Goal: Task Accomplishment & Management: Manage account settings

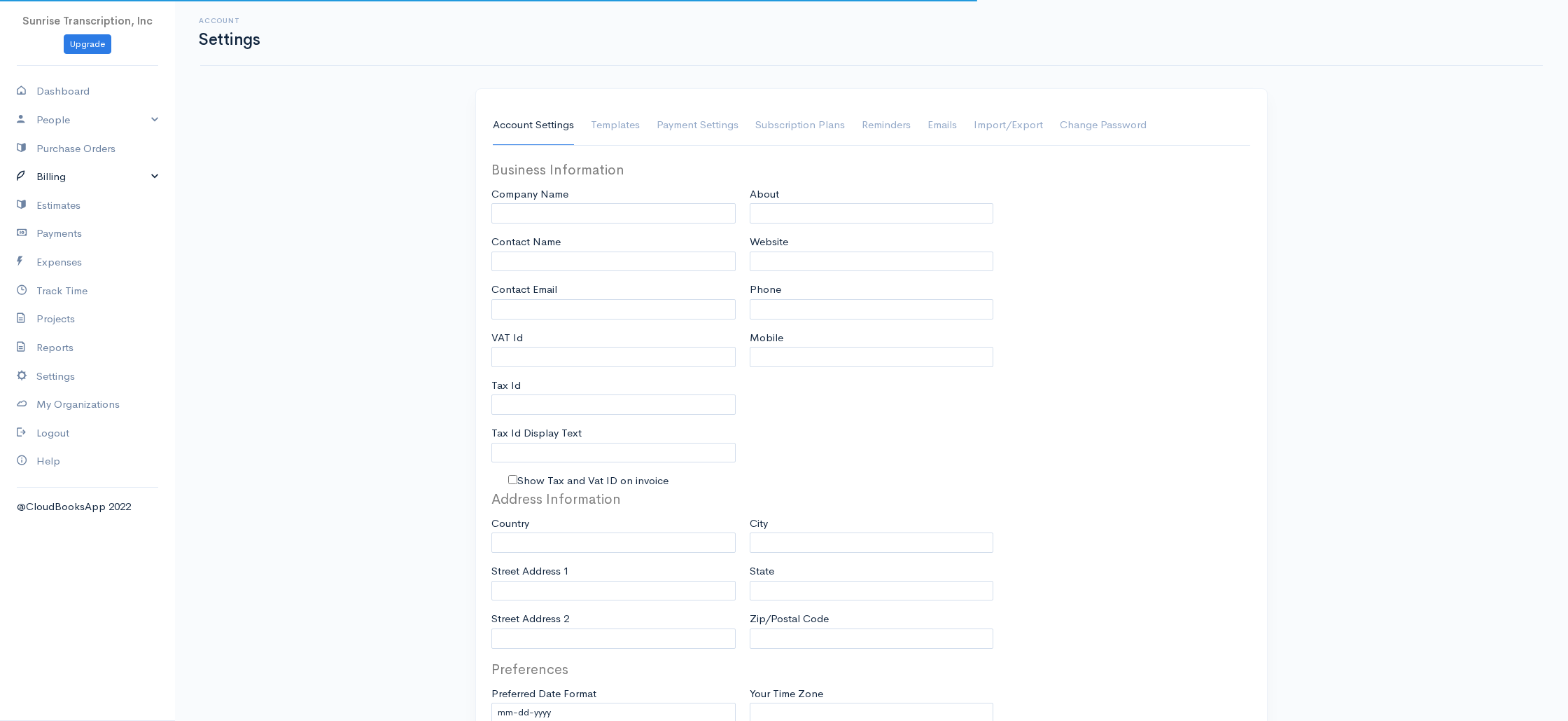
type input "[EMAIL_ADDRESS][DOMAIN_NAME]"
drag, startPoint x: 92, startPoint y: 177, endPoint x: 74, endPoint y: 194, distance: 24.8
click at [92, 177] on link "Billing" at bounding box center [87, 177] width 175 height 29
type input "Sunrise Transcription, Inc"
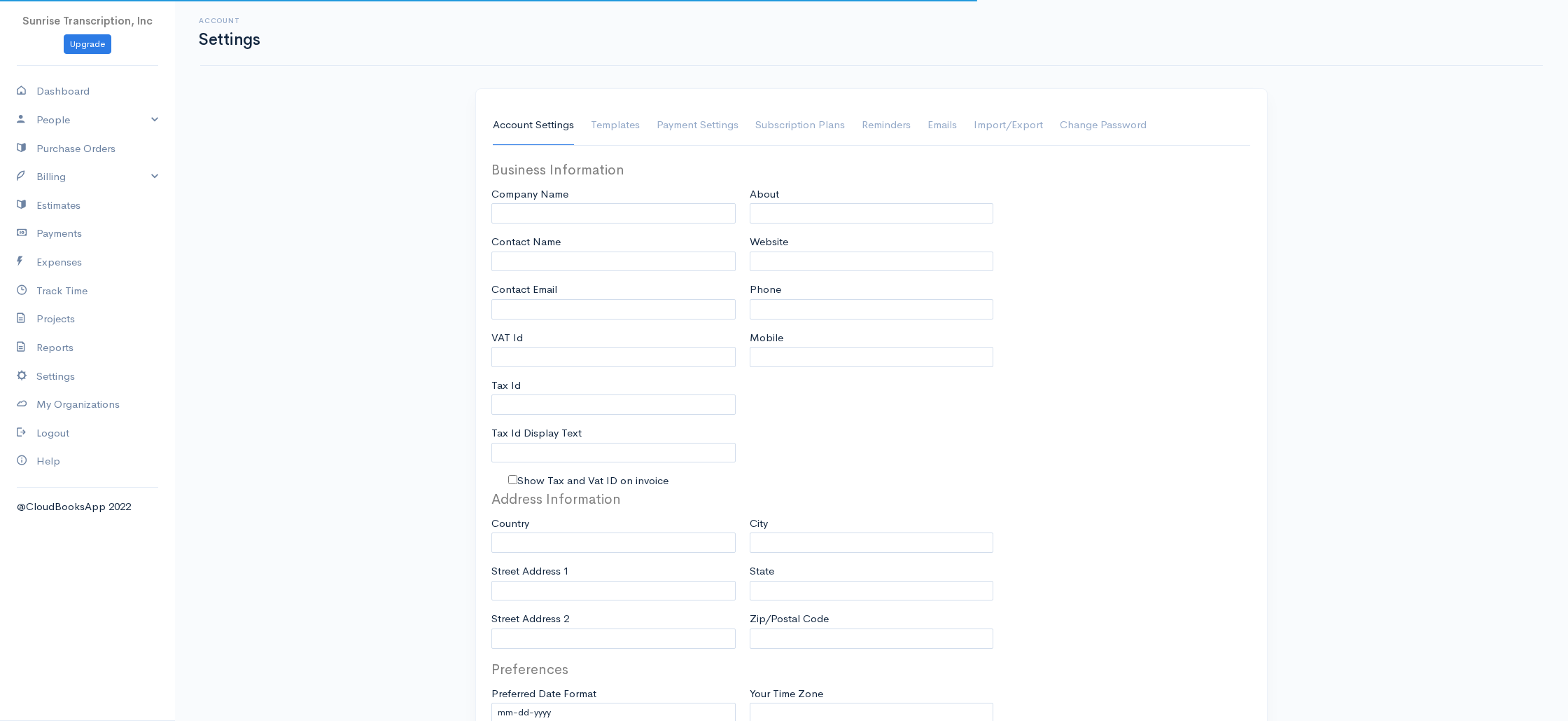
type input "[EMAIL_ADDRESS][DOMAIN_NAME]"
type input "Tax Id"
type input "Medical Transcription Service"
type input "[DOMAIN_NAME]"
type input "[PHONE_NUMBER]"
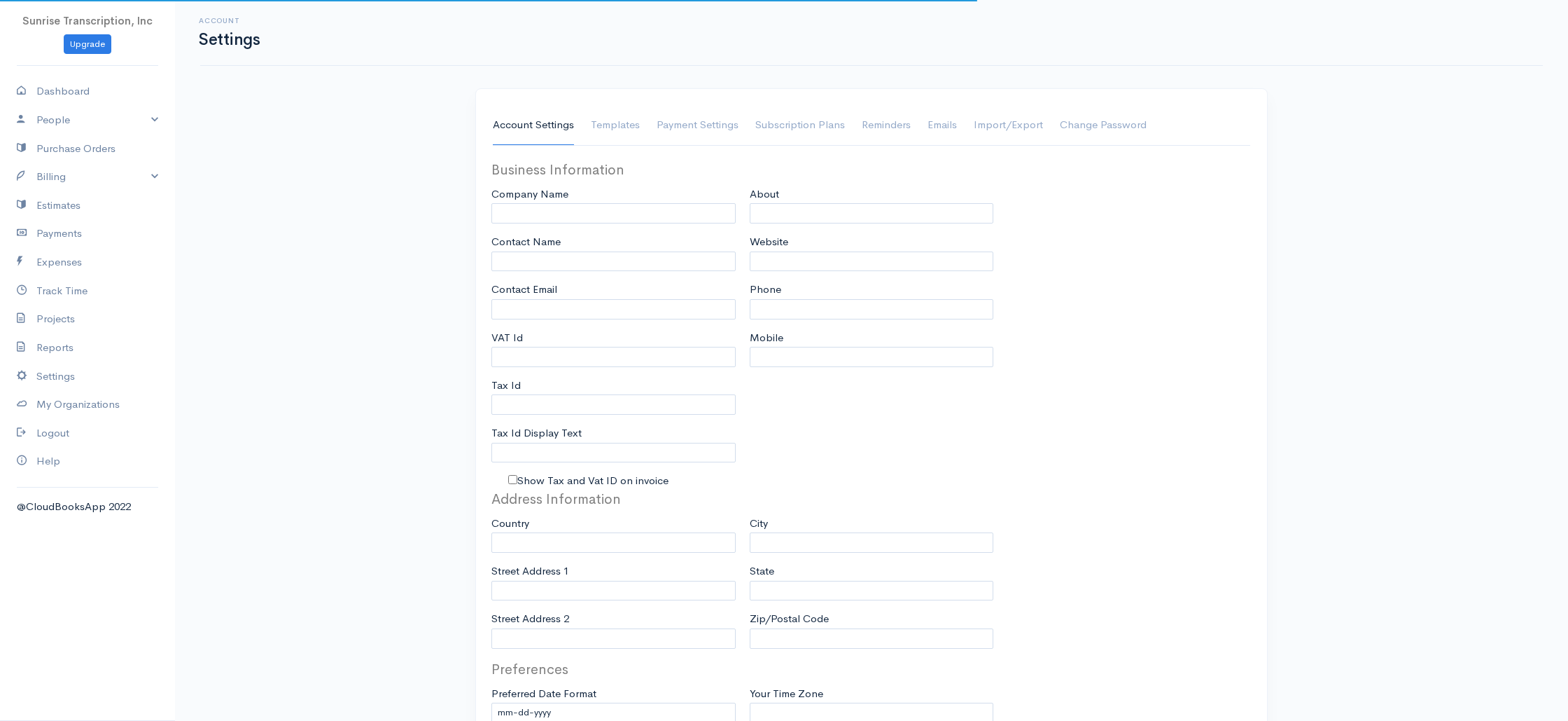
select select
type input "[STREET_ADDRESS]"
type input "[GEOGRAPHIC_DATA]"
type input "[US_STATE]"
type input "33179-3899"
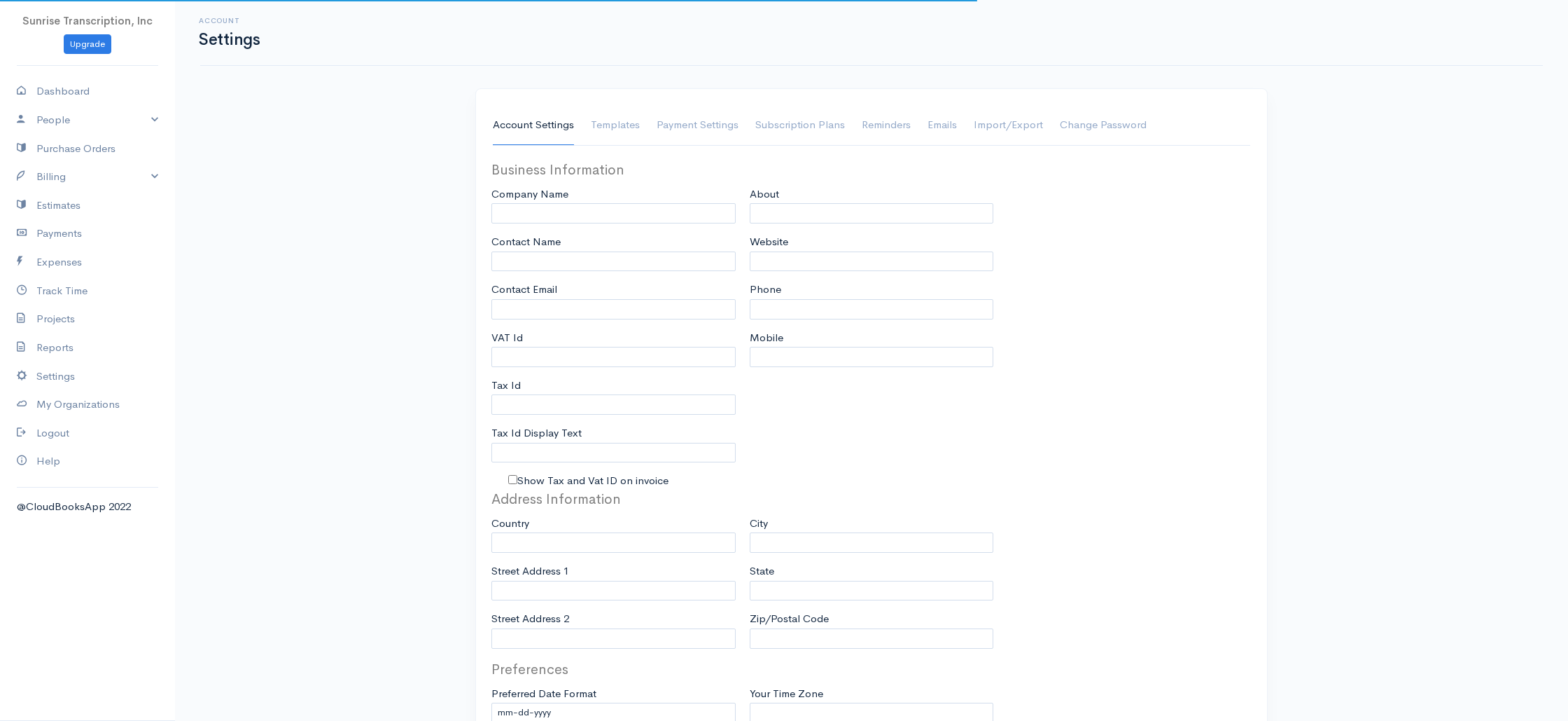
select select
type input "INVOICE"
type input "1333"
type input "103"
select select "3"
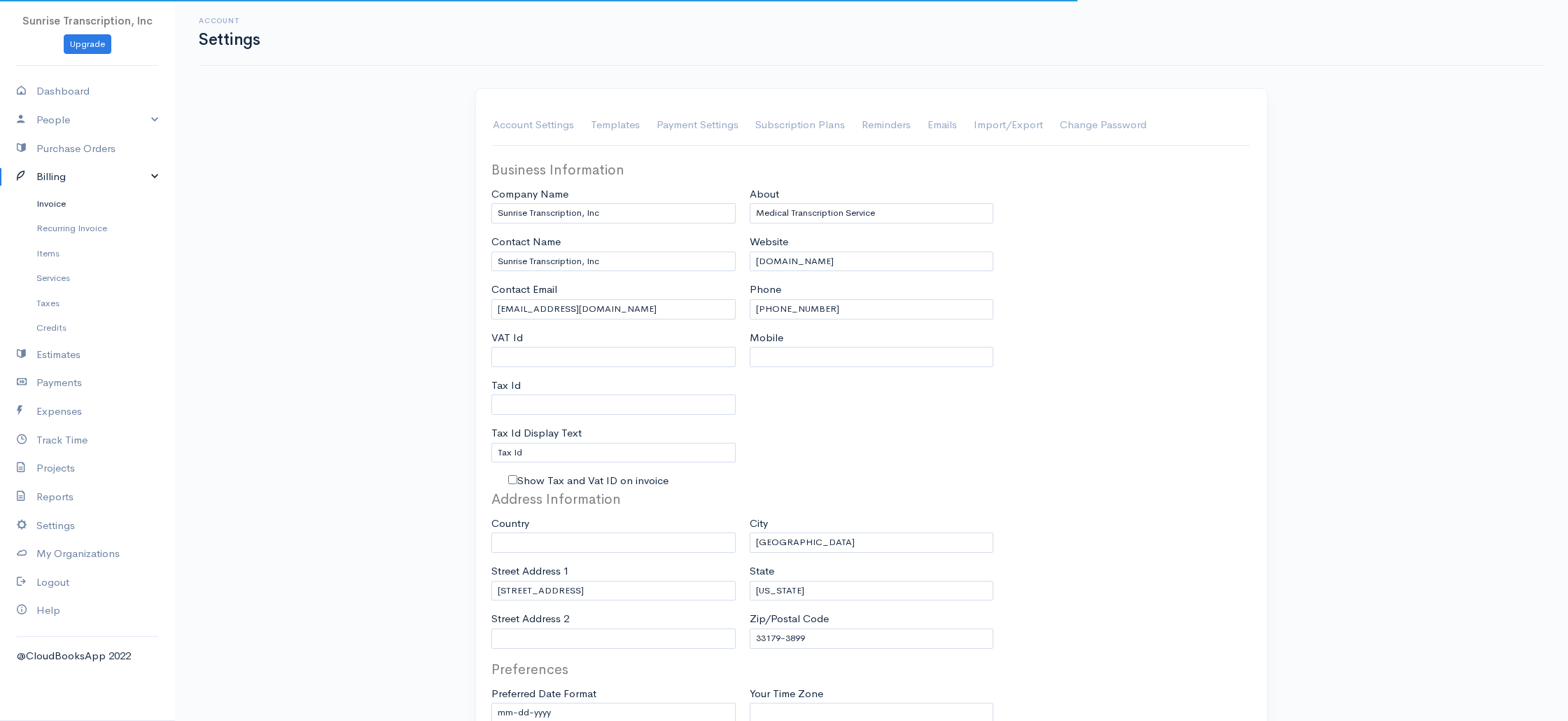
click at [69, 198] on link "Invoice" at bounding box center [87, 204] width 175 height 25
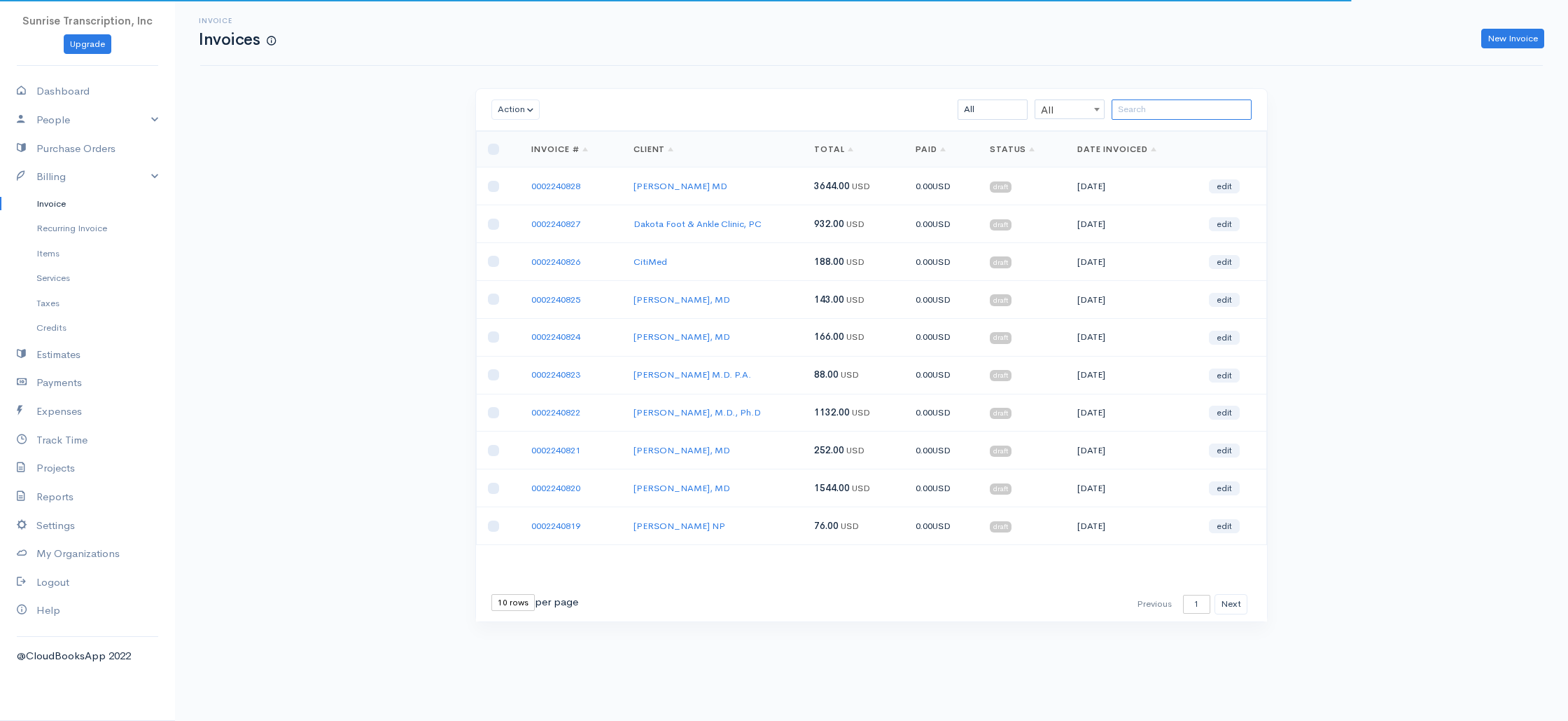
click at [1157, 115] on input "search" at bounding box center [1182, 110] width 140 height 20
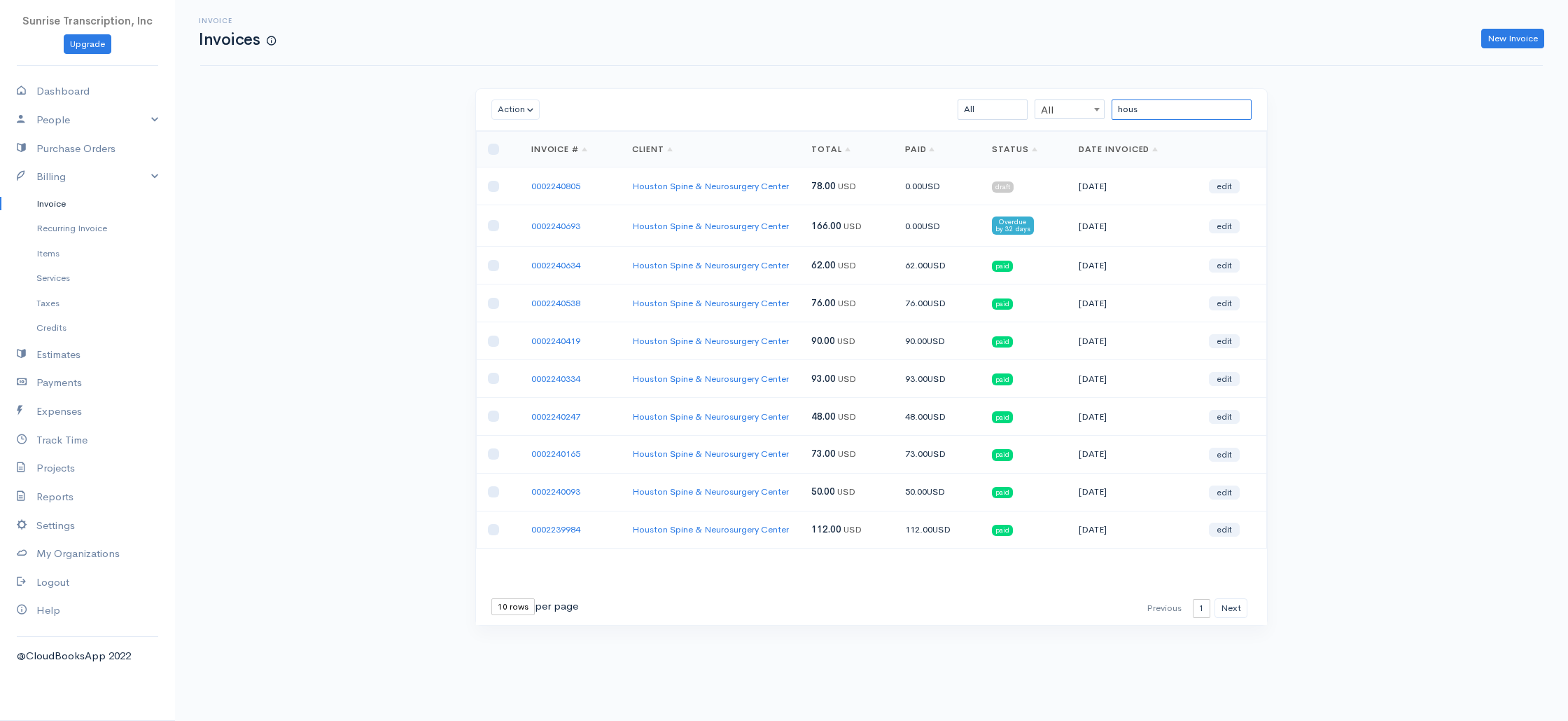
type input "hous"
click at [787, 247] on td "Houston Spine & Neurosurgery Center" at bounding box center [711, 226] width 179 height 42
click at [287, 177] on div "Invoice Invoices New Invoice Action Archive Delete Download PDF Send [PERSON_NA…" at bounding box center [871, 338] width 1393 height 677
click at [67, 88] on link "Dashboard" at bounding box center [87, 92] width 175 height 29
select select "365"
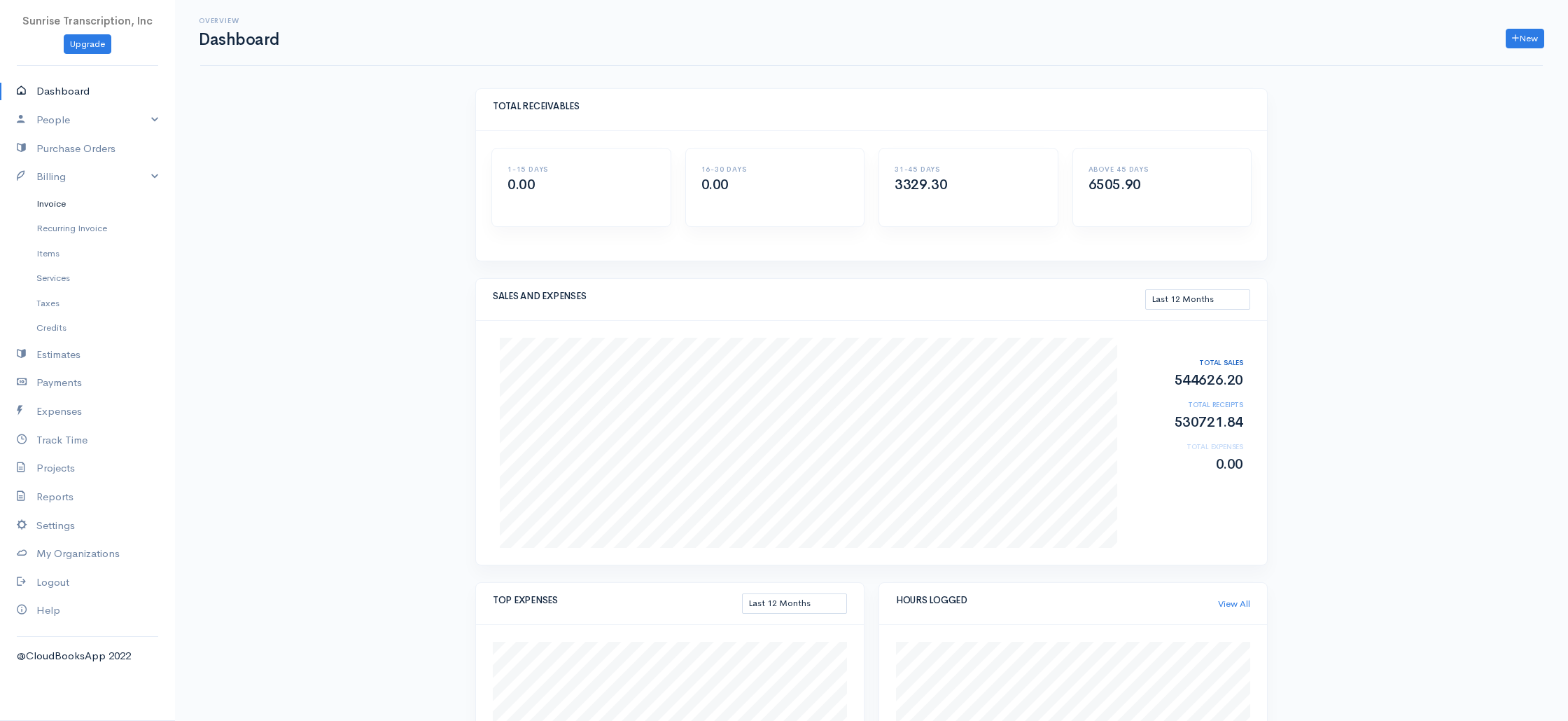
click at [47, 201] on link "Invoice" at bounding box center [87, 204] width 175 height 25
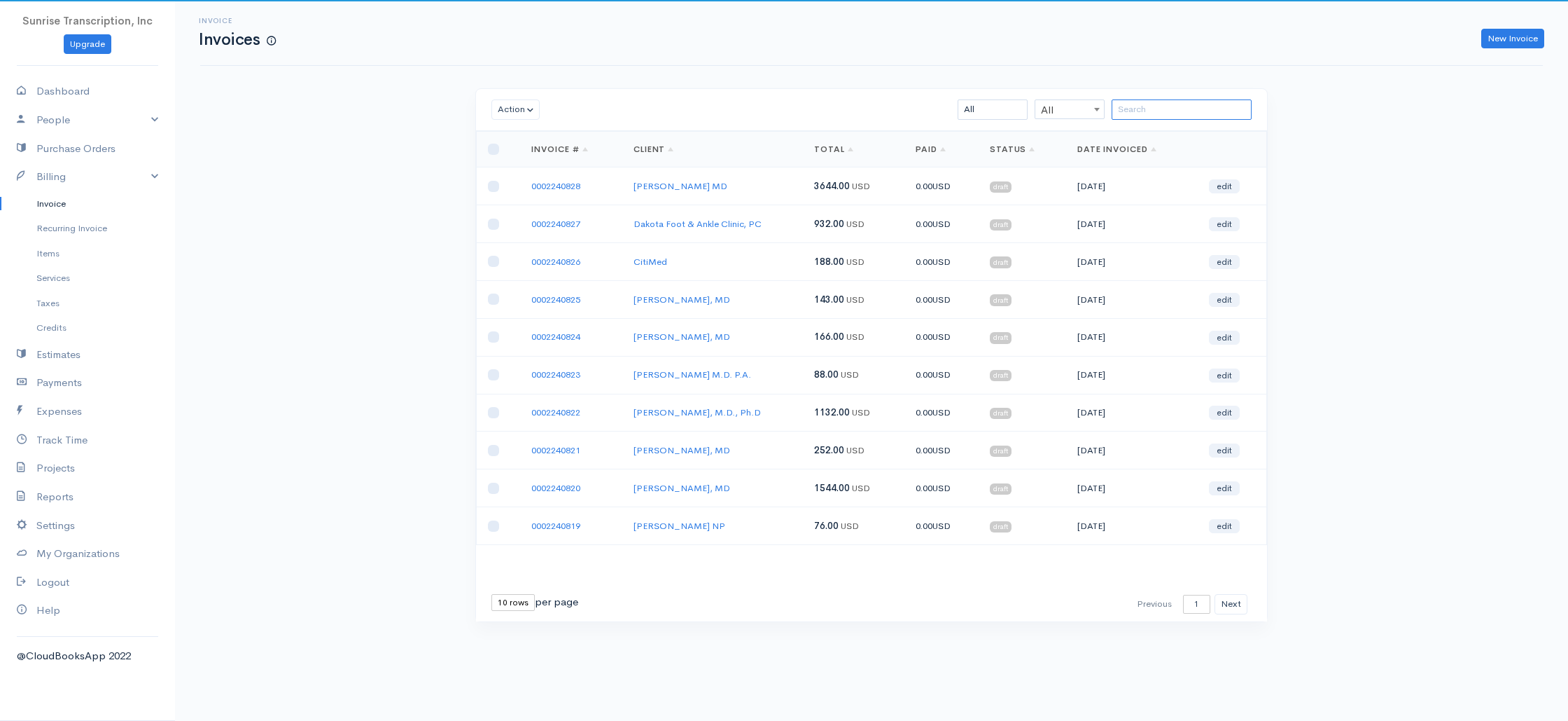
click at [1170, 102] on input "search" at bounding box center [1182, 110] width 140 height 20
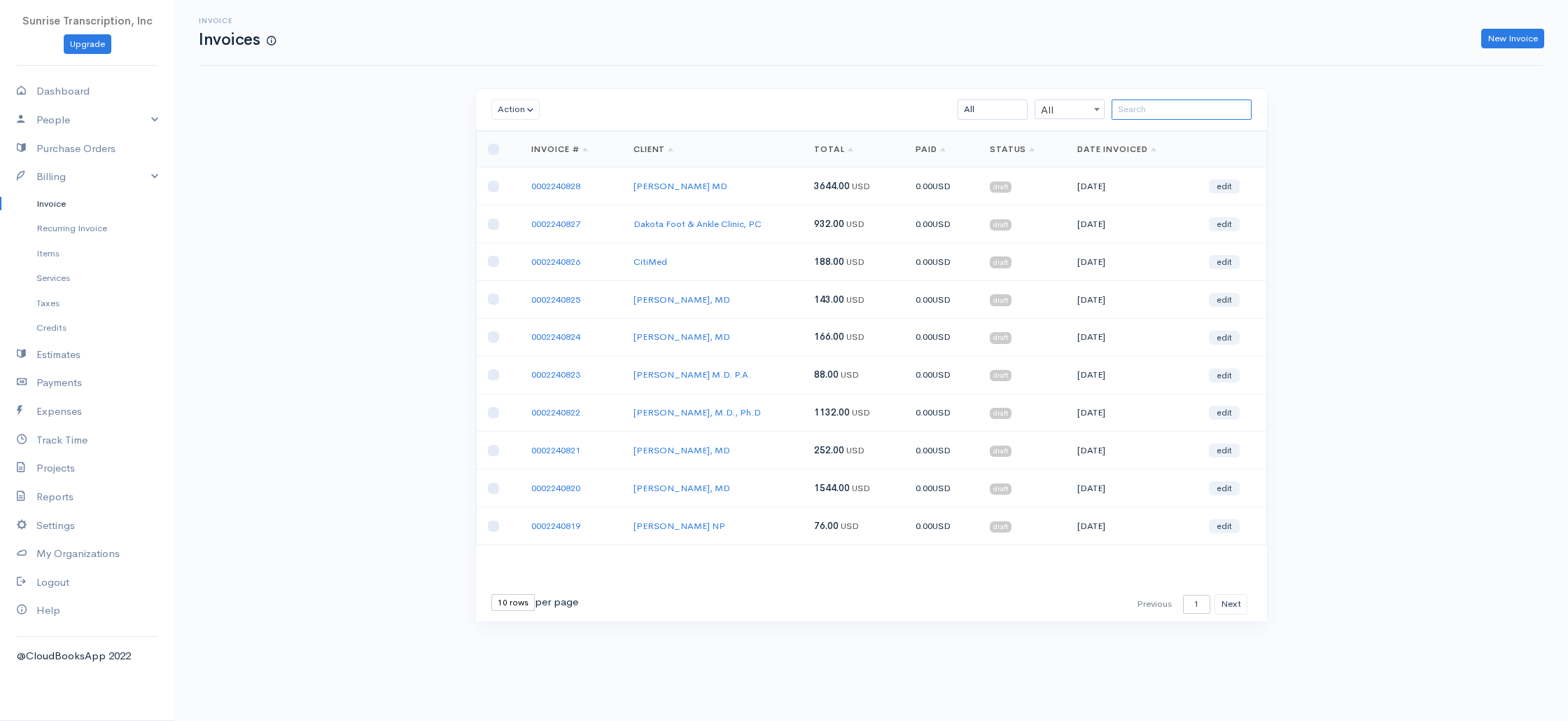
paste input "0002240723"
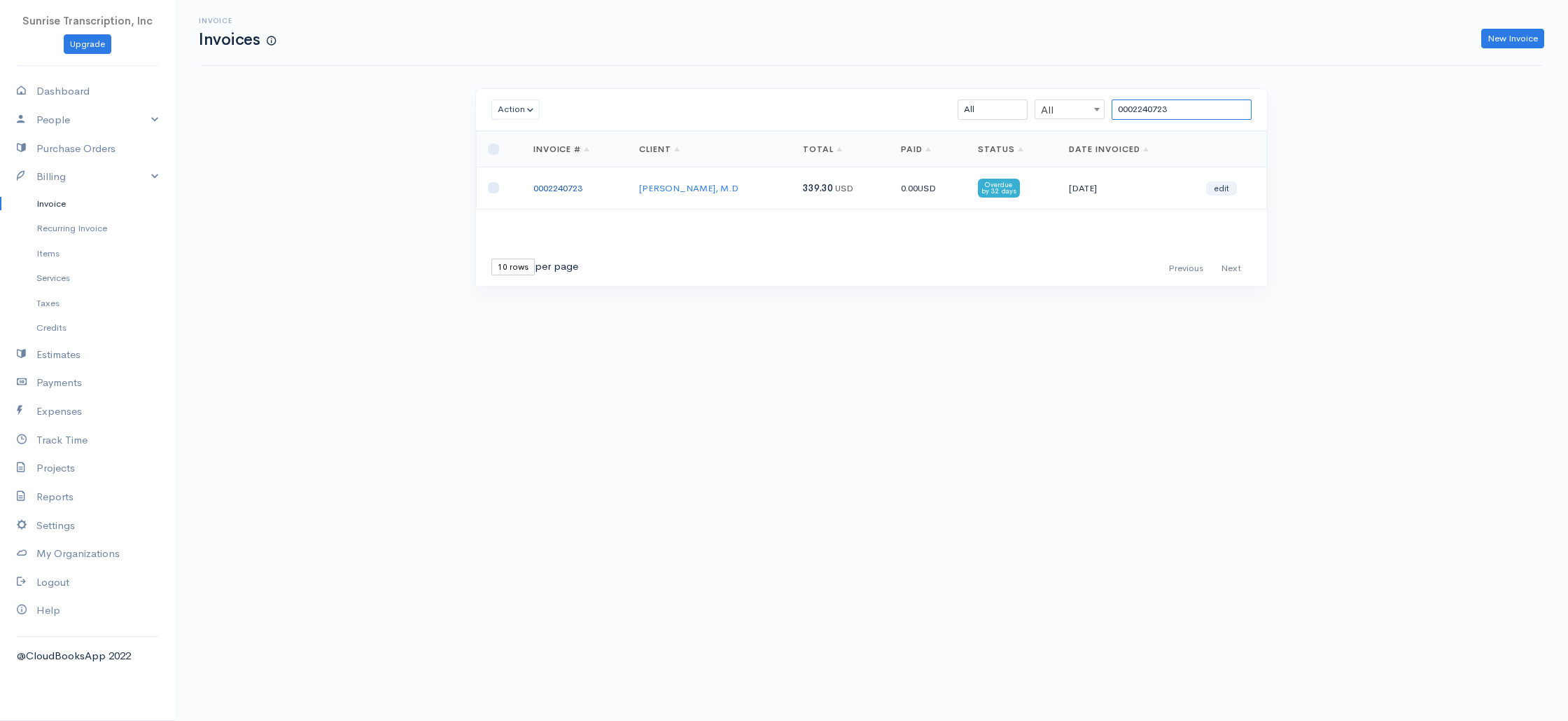
type input "0002240723"
click at [542, 187] on link "0002240723" at bounding box center [558, 188] width 49 height 12
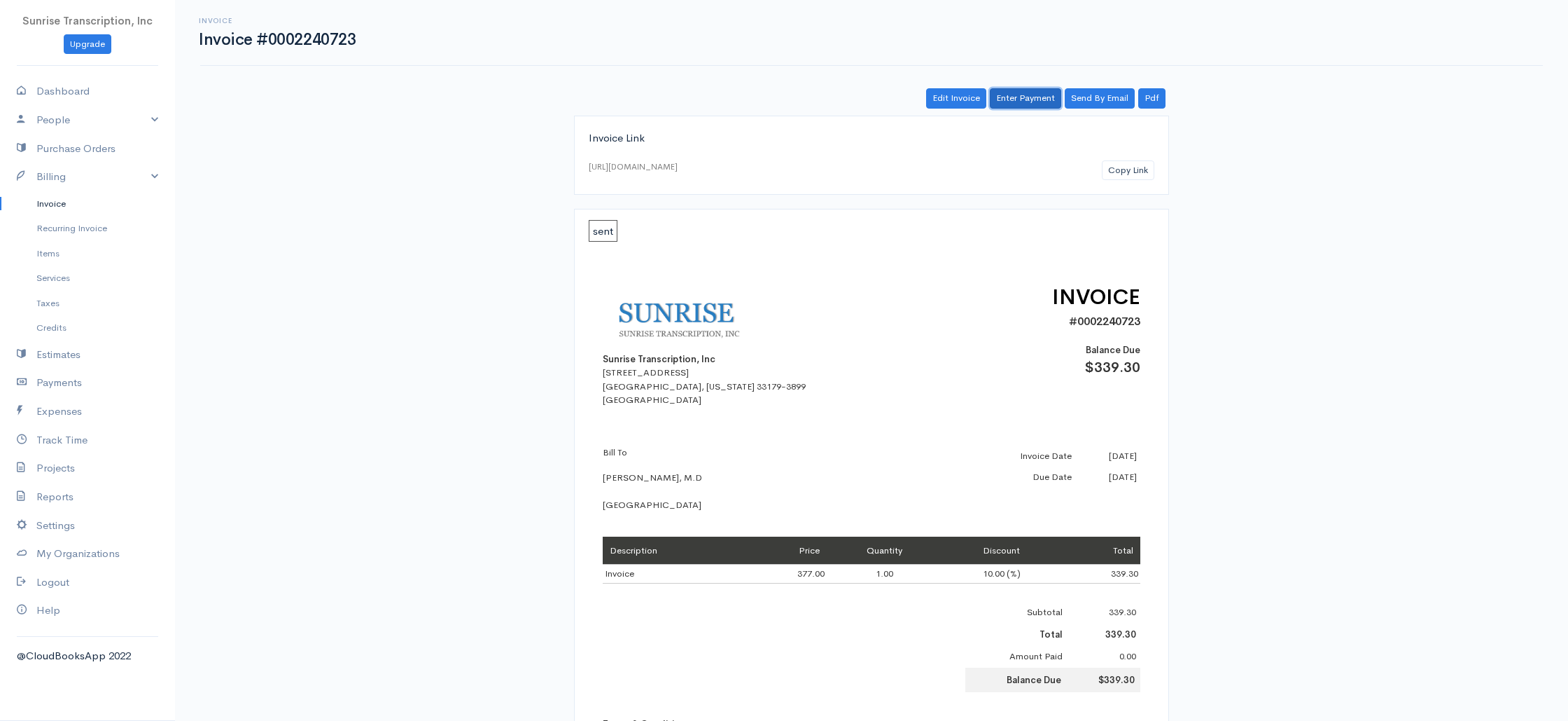
click at [1017, 97] on link "Enter Payment" at bounding box center [1025, 98] width 72 height 20
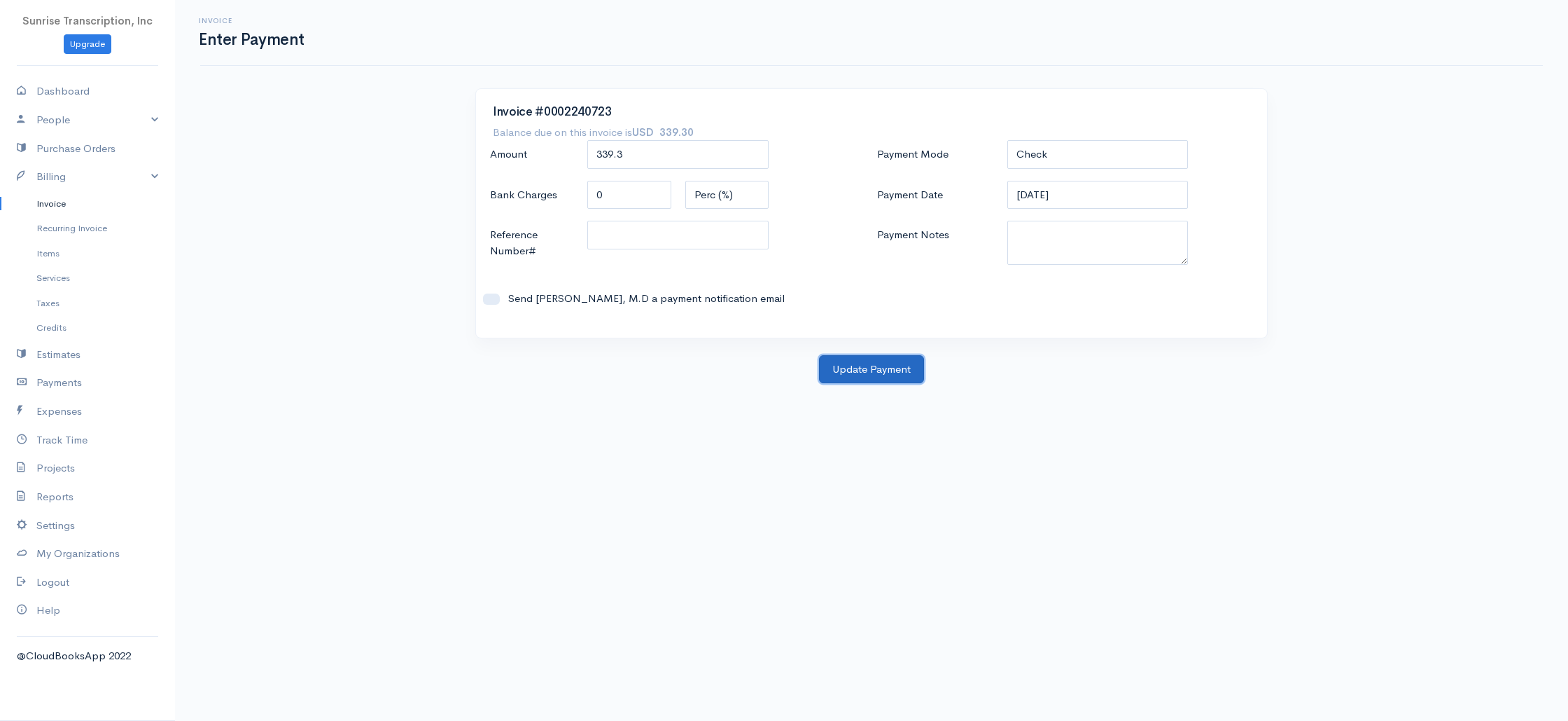
click at [885, 366] on button "Update Payment" at bounding box center [872, 370] width 105 height 29
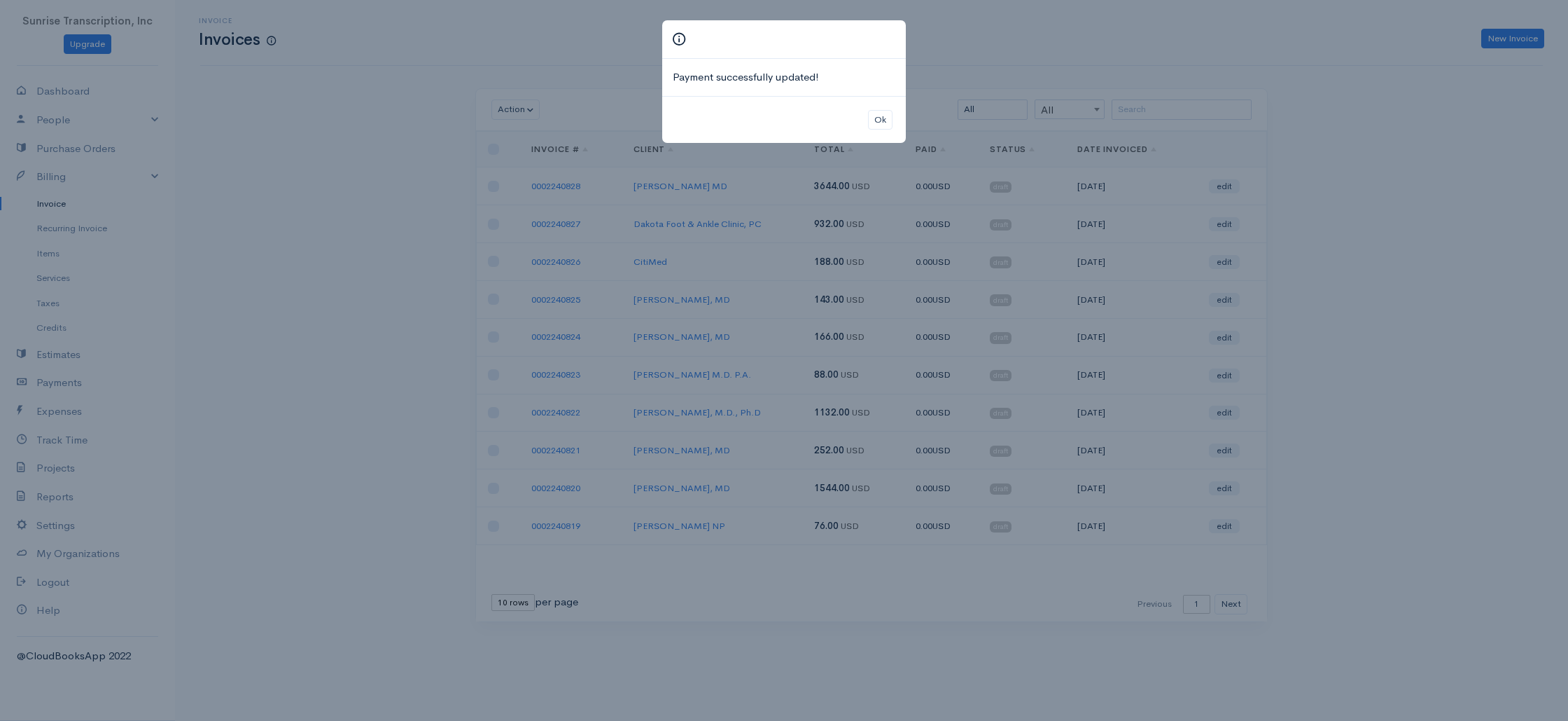
drag, startPoint x: 1004, startPoint y: 54, endPoint x: 1116, endPoint y: 100, distance: 121.1
click at [1004, 54] on div "Payment successfully updated! Ok" at bounding box center [784, 360] width 1568 height 721
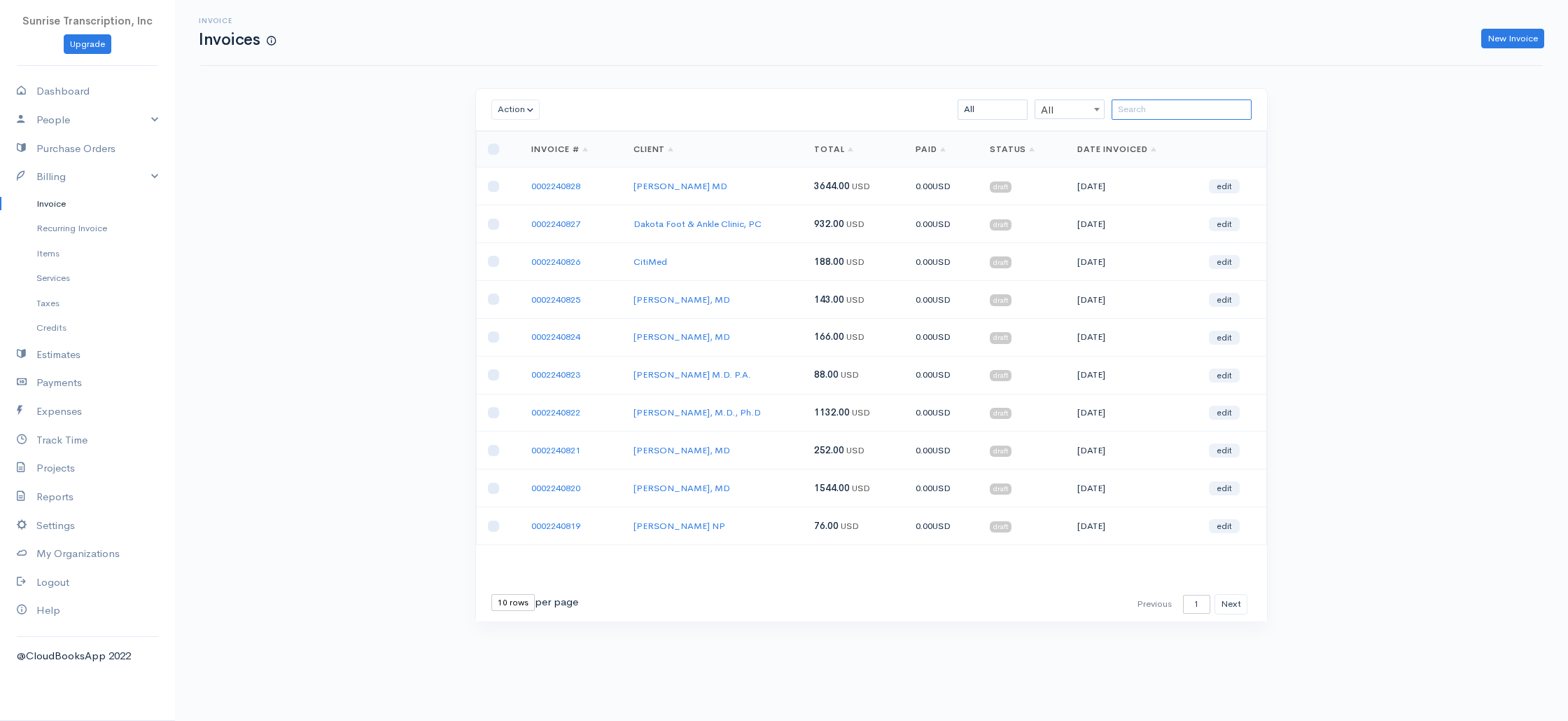
click at [1152, 103] on input "search" at bounding box center [1182, 110] width 140 height 20
paste input "0002240646"
type input "0002240646"
click at [1361, 148] on div "Invoice Invoices New Invoice Action Archive Delete Download PDF Send [PERSON_NA…" at bounding box center [871, 336] width 1393 height 674
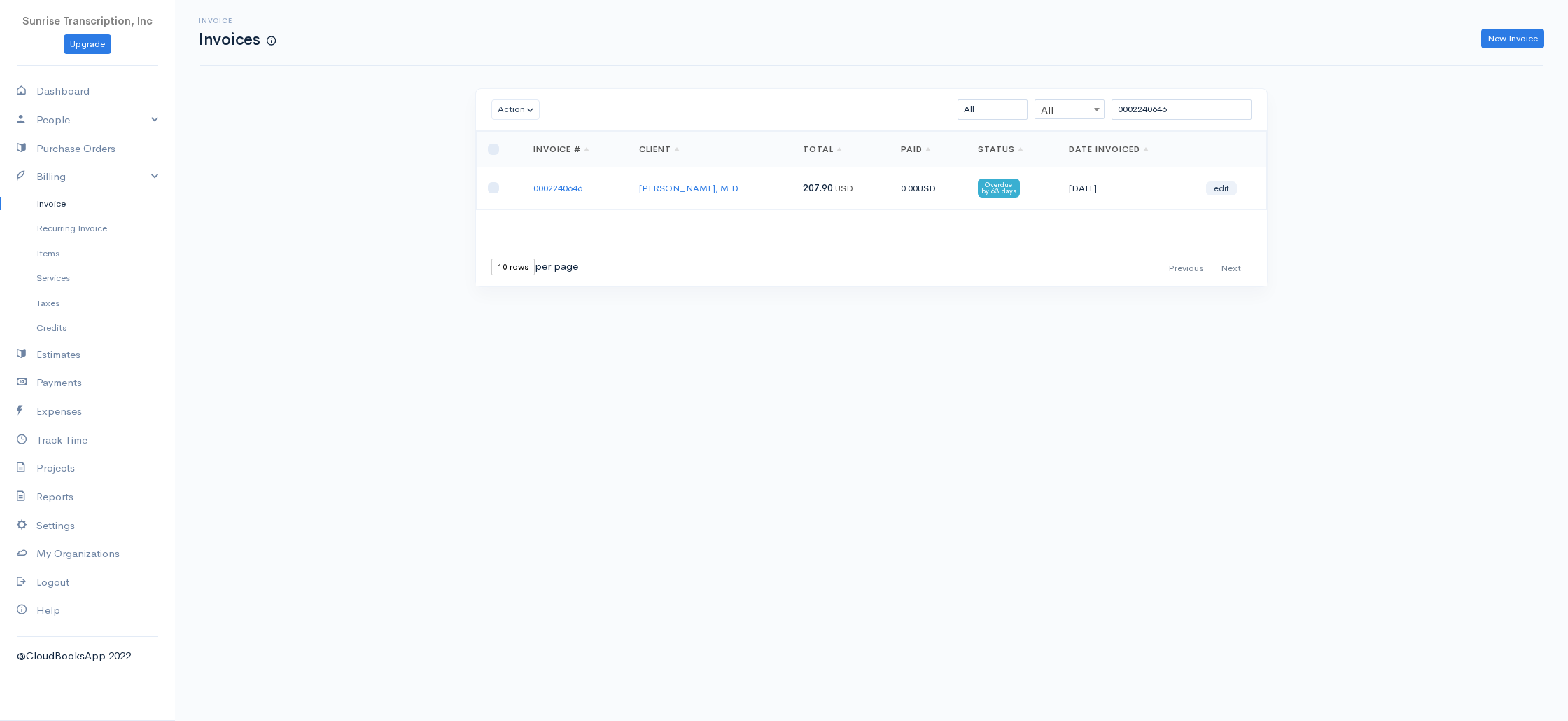
drag, startPoint x: 545, startPoint y: 190, endPoint x: 565, endPoint y: 184, distance: 20.9
click at [545, 190] on link "0002240646" at bounding box center [558, 188] width 49 height 12
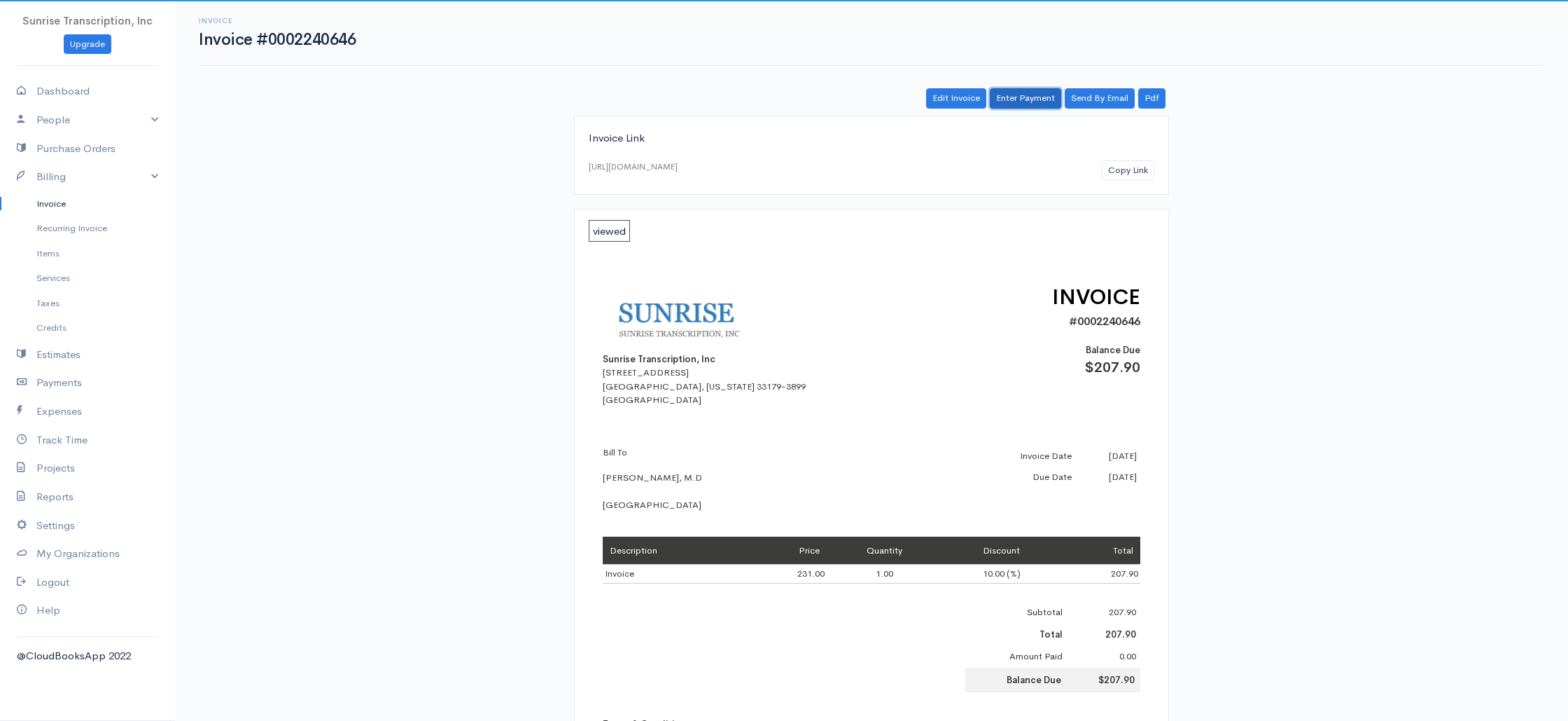
click at [1020, 106] on link "Enter Payment" at bounding box center [1025, 98] width 72 height 20
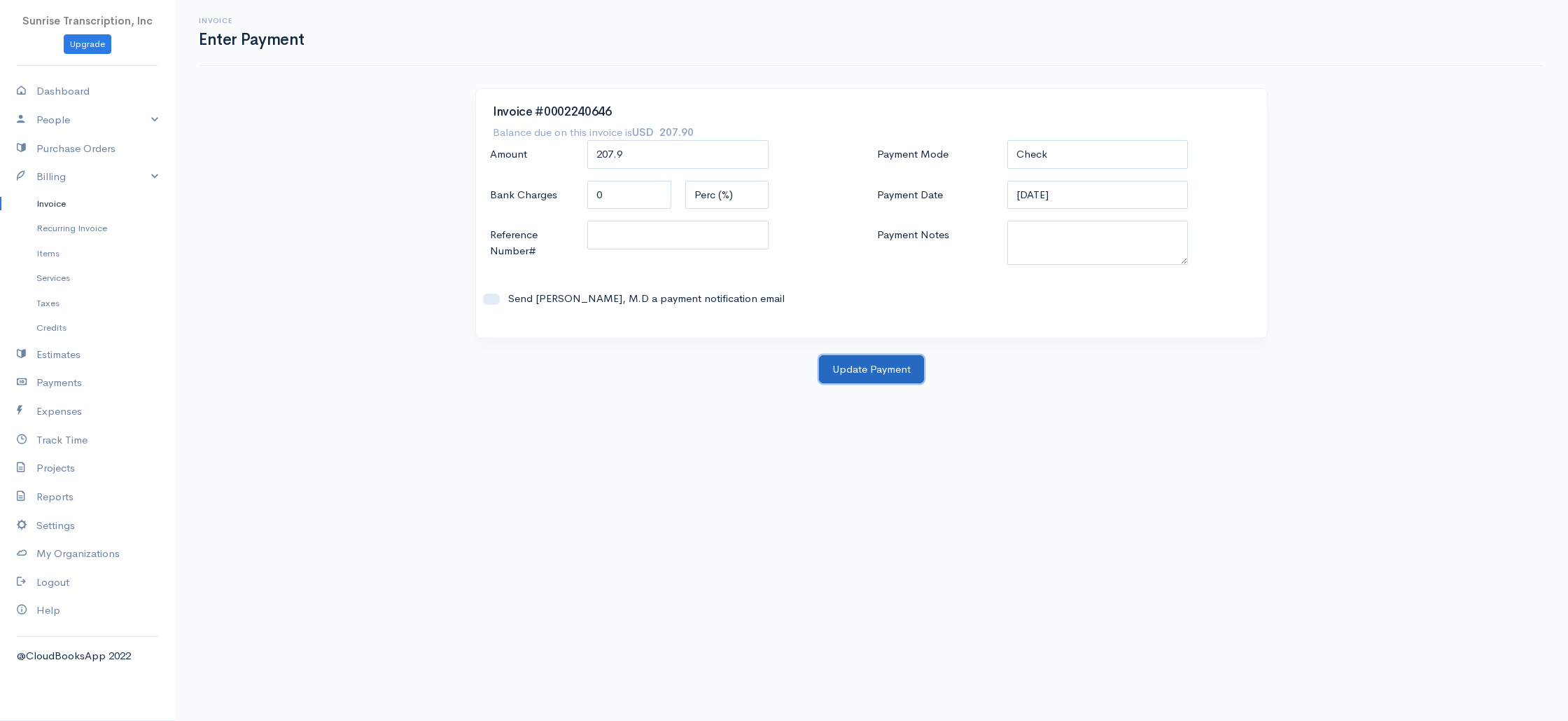
click at [853, 378] on button "Update Payment" at bounding box center [872, 370] width 105 height 29
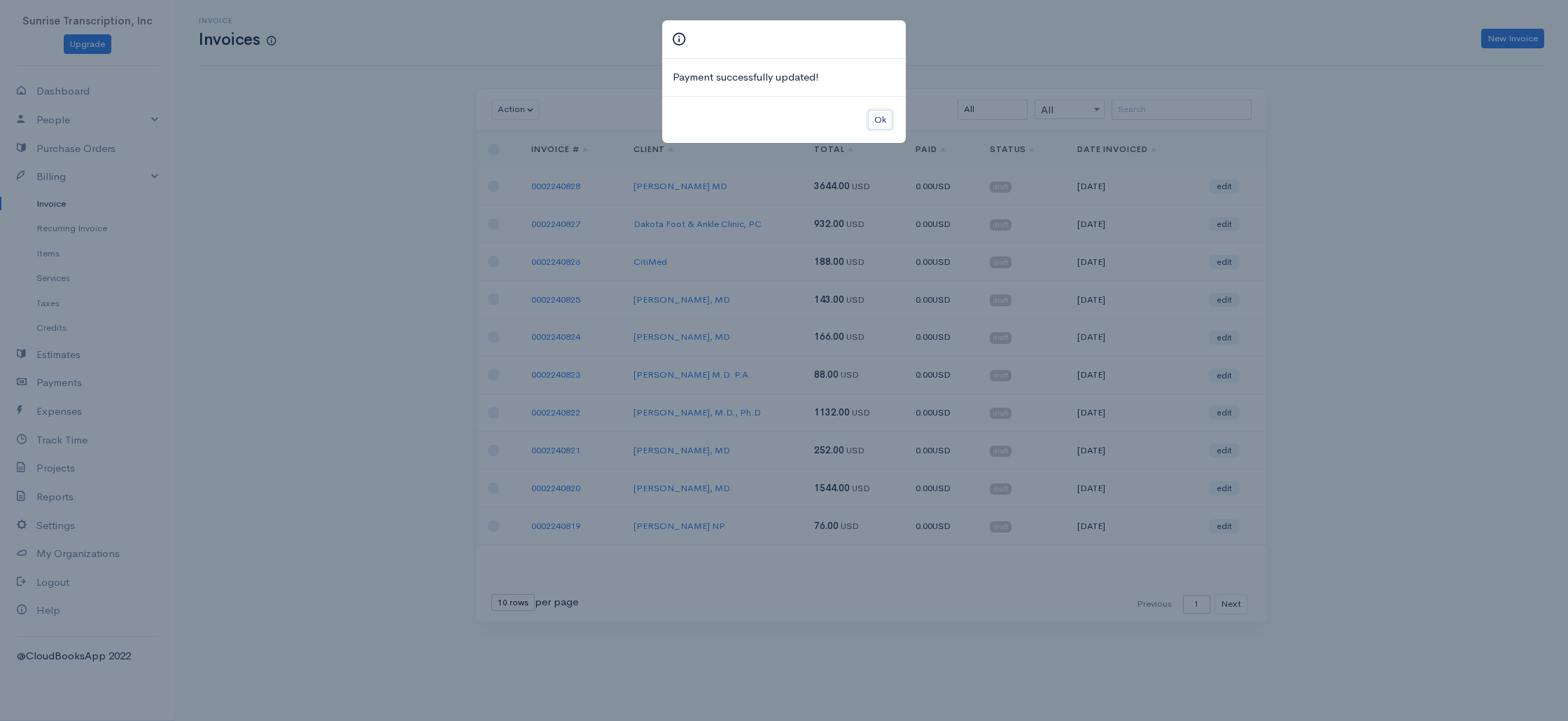
click at [876, 117] on button "Ok" at bounding box center [880, 120] width 24 height 20
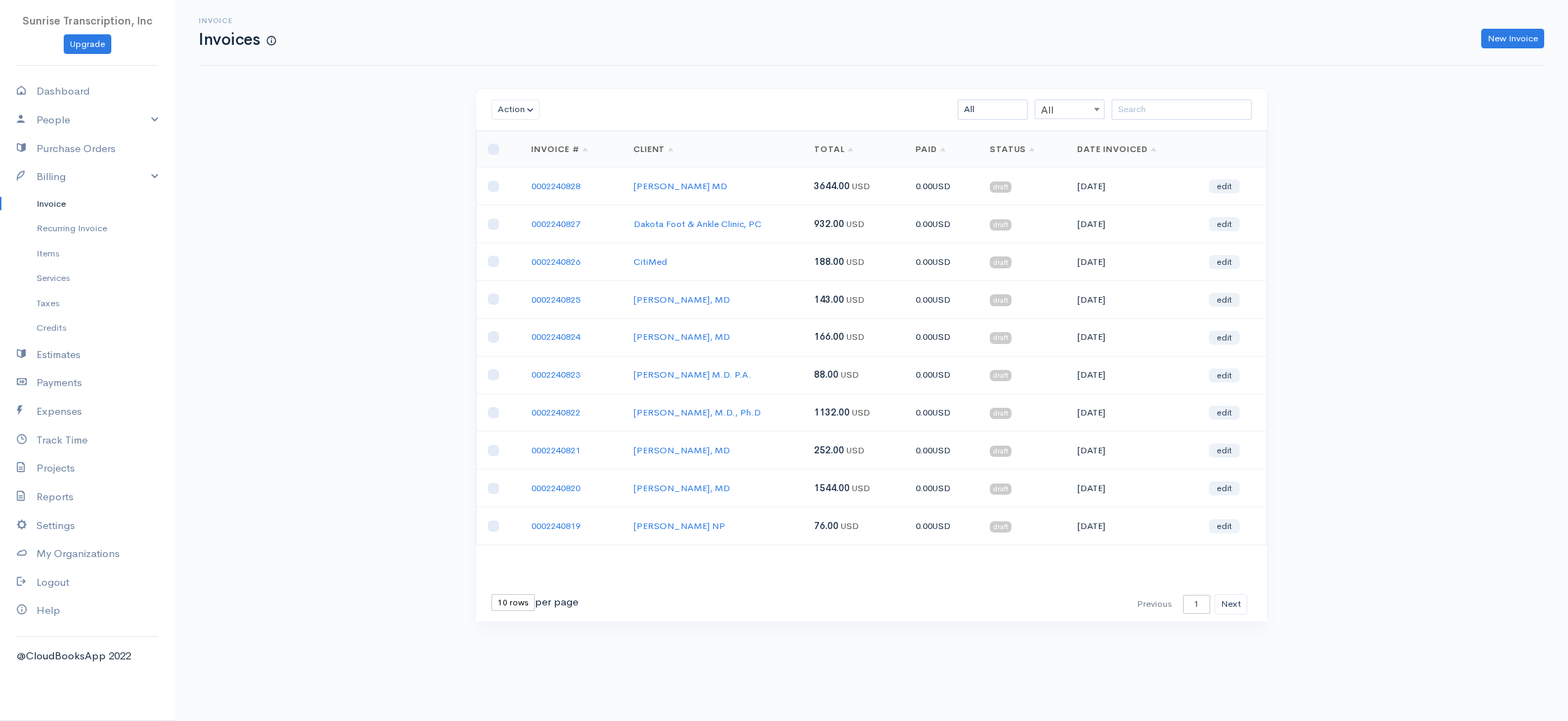
click at [906, 112] on div "All All All Draft Viewed Sent Paid Partial Overdue Unpaid/Open" at bounding box center [936, 110] width 645 height 20
drag, startPoint x: 1046, startPoint y: 89, endPoint x: 1056, endPoint y: 93, distance: 10.8
click at [1046, 89] on div "Action Archive Delete Download PDF Send Mark as Sent Mark Un-Sent Enter Payment…" at bounding box center [871, 110] width 791 height 42
click at [1182, 112] on input "search" at bounding box center [1182, 110] width 140 height 20
paste input "Invoice"
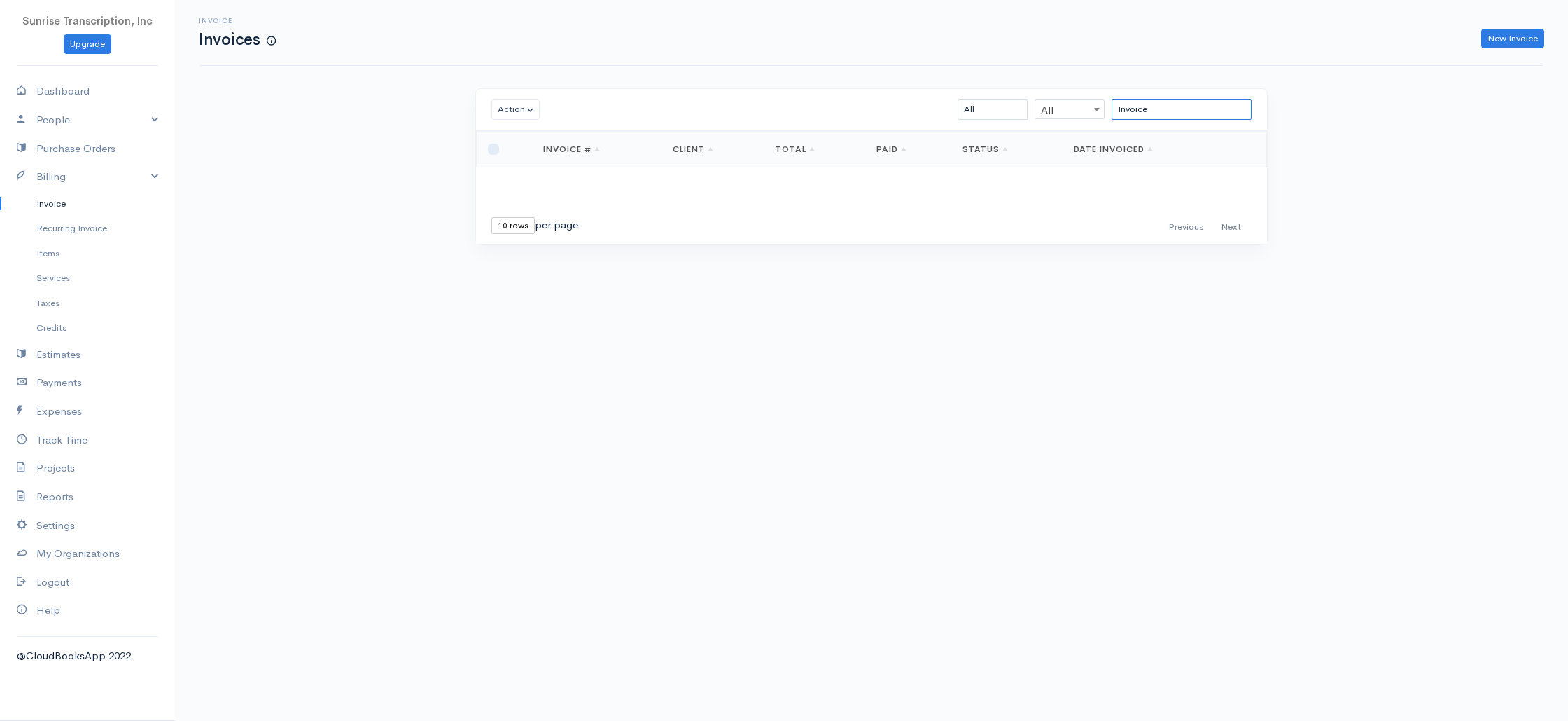
paste input "0002240724"
click at [1364, 124] on div "Invoice Invoices New Invoice Action Archive Delete Download PDF Send [PERSON_NA…" at bounding box center [871, 148] width 1393 height 297
drag, startPoint x: 1183, startPoint y: 112, endPoint x: 1004, endPoint y: 115, distance: 179.0
click at [1000, 115] on div "0002240724 All All All Draft Viewed Sent Paid Partial Overdue Unpaid/Open" at bounding box center [936, 110] width 645 height 20
paste input "647"
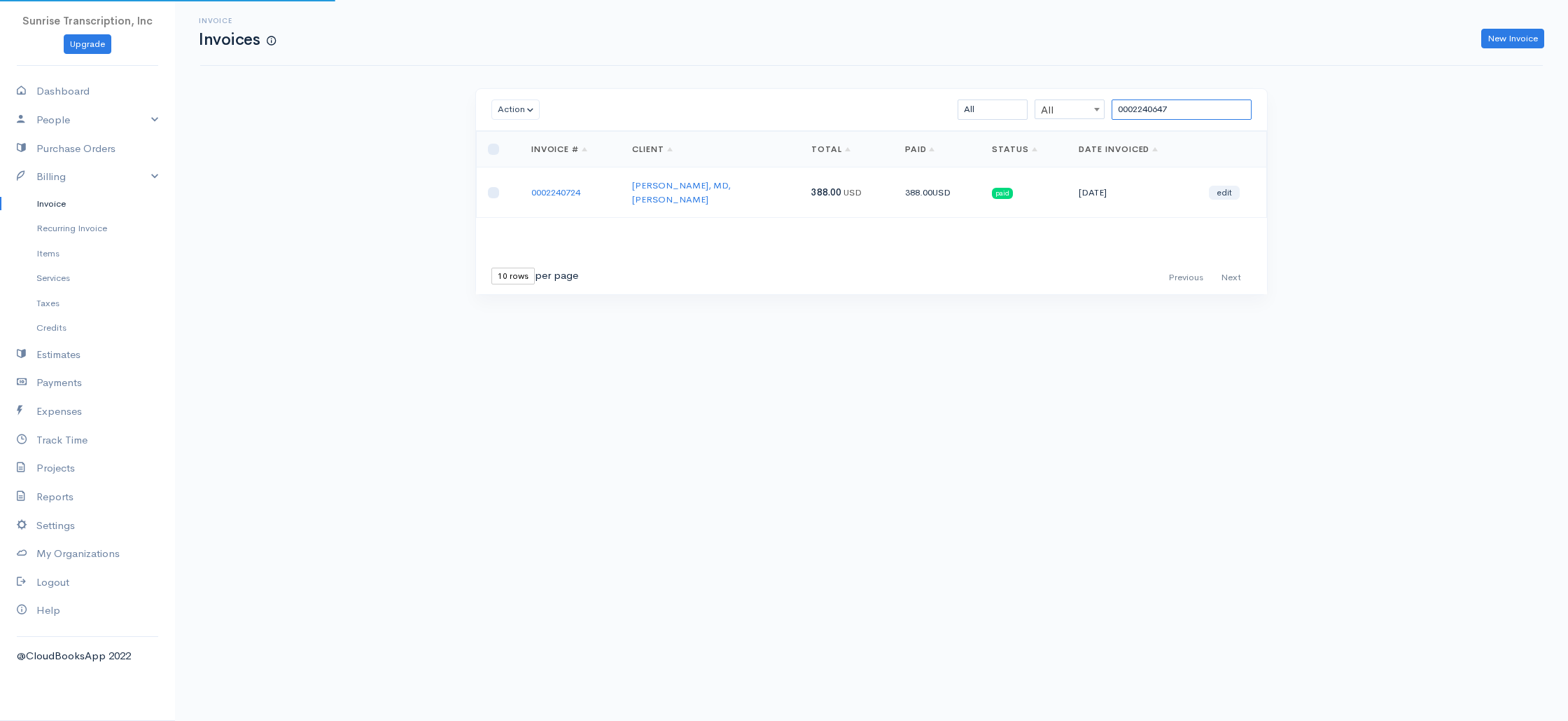
type input "0002240647"
click at [1348, 140] on div "Invoice Invoices New Invoice Action Archive Delete Download PDF Send [PERSON_NA…" at bounding box center [871, 173] width 1393 height 346
click at [79, 91] on link "Dashboard" at bounding box center [87, 92] width 175 height 29
select select "365"
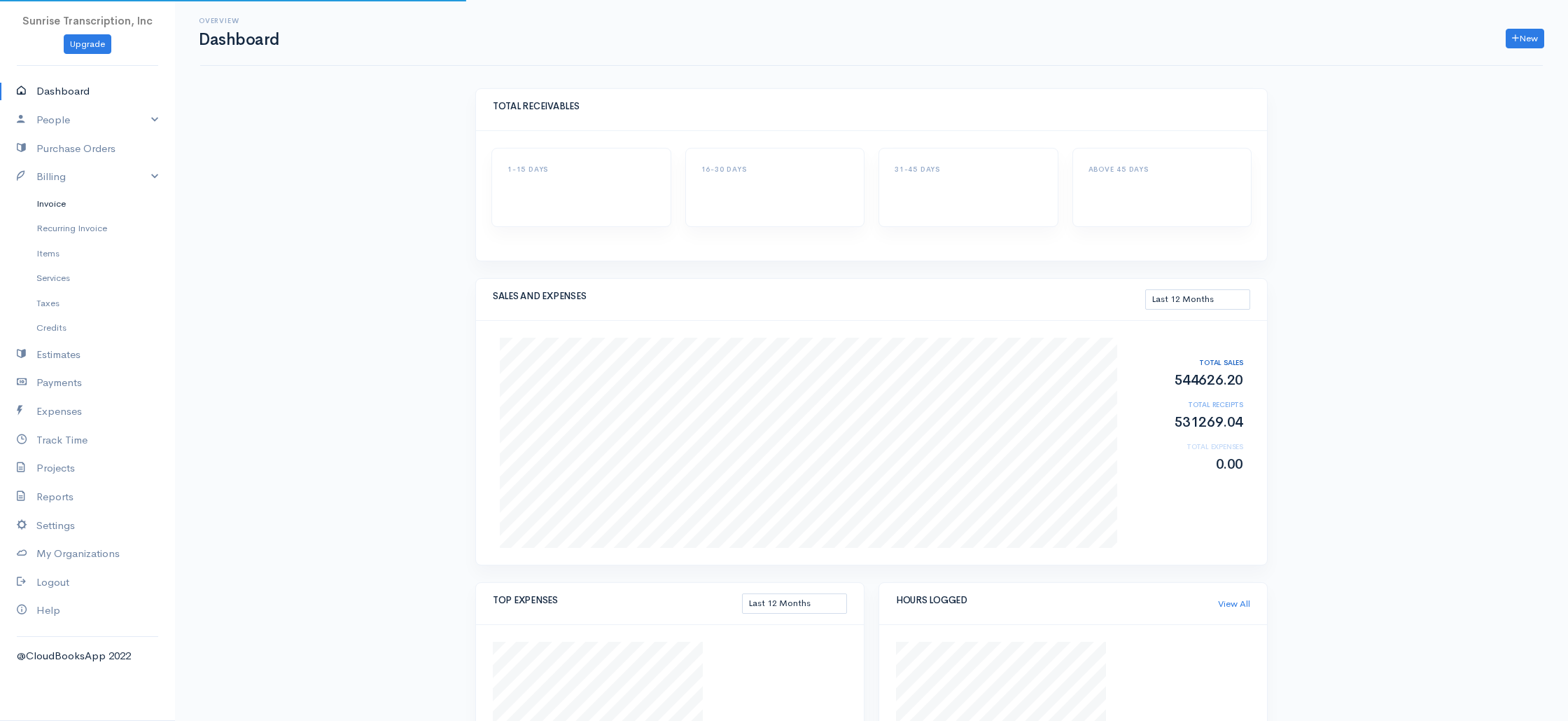
click at [78, 209] on link "Invoice" at bounding box center [87, 204] width 175 height 25
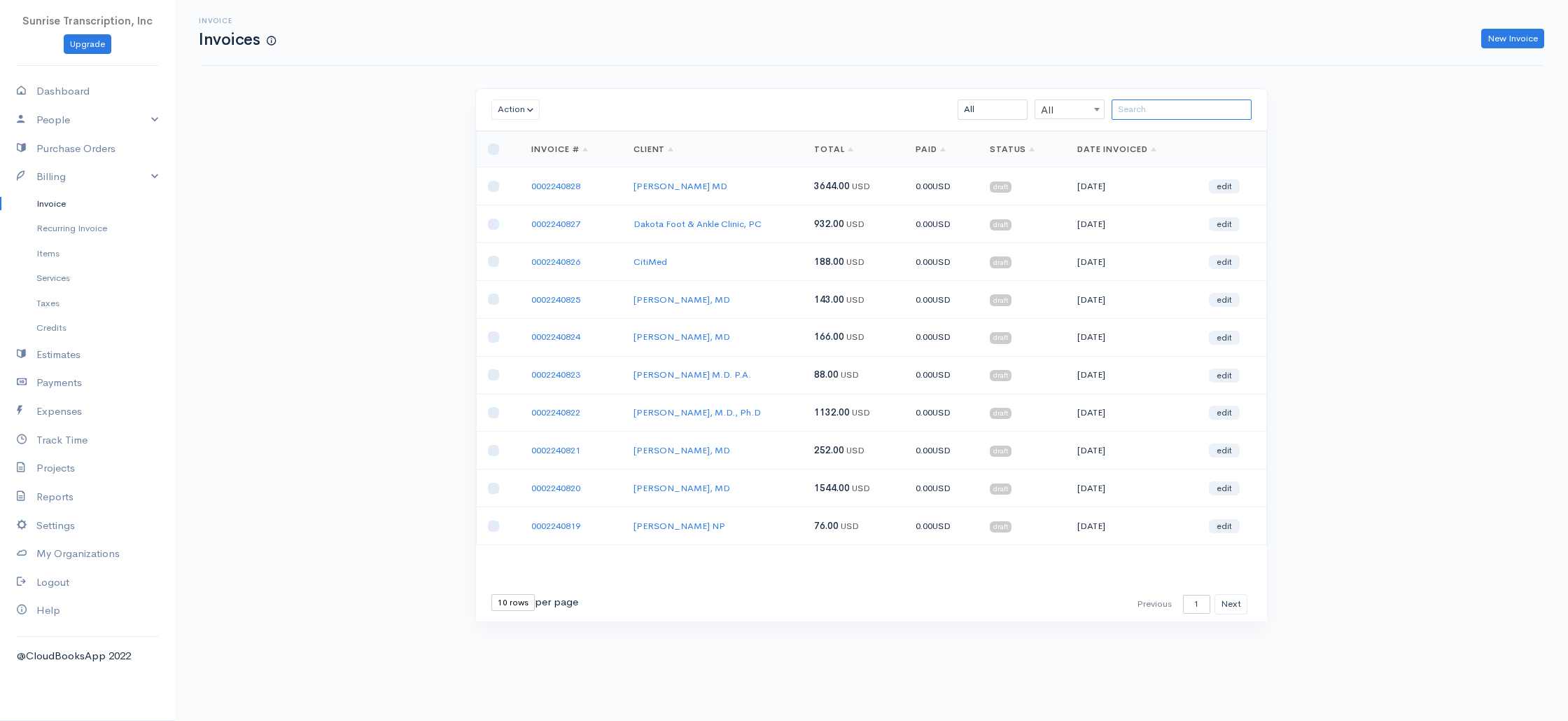
click at [1196, 109] on input "search" at bounding box center [1182, 110] width 140 height 20
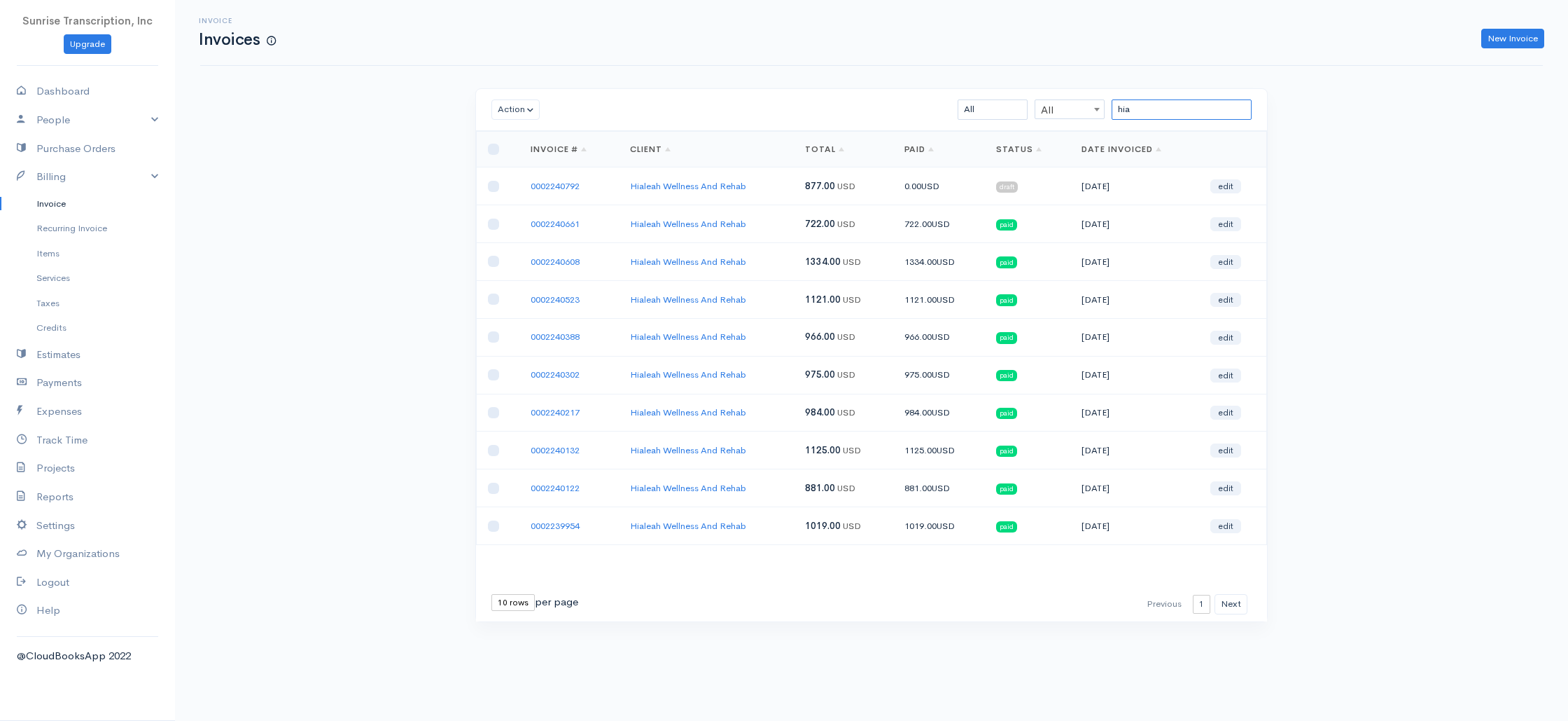
drag, startPoint x: 1155, startPoint y: 109, endPoint x: 987, endPoint y: 107, distance: 168.0
click at [987, 107] on div "hia All All All Draft Viewed Sent Paid Partial Overdue Unpaid/Open" at bounding box center [936, 110] width 645 height 20
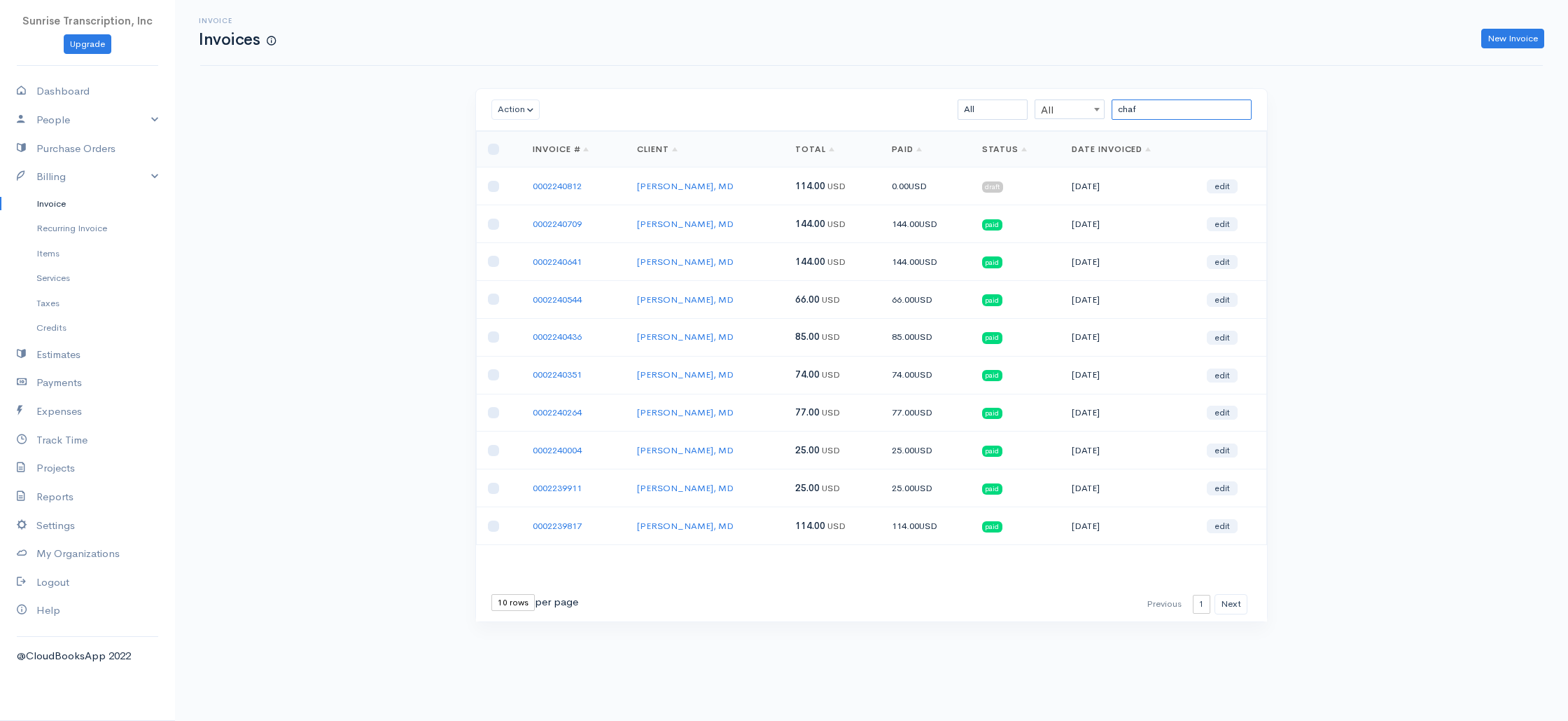
type input "chaf"
drag, startPoint x: 742, startPoint y: 190, endPoint x: 405, endPoint y: 135, distance: 341.5
click at [742, 190] on td "[PERSON_NAME], MD" at bounding box center [705, 187] width 159 height 38
click at [74, 95] on link "Dashboard" at bounding box center [87, 92] width 175 height 29
select select "365"
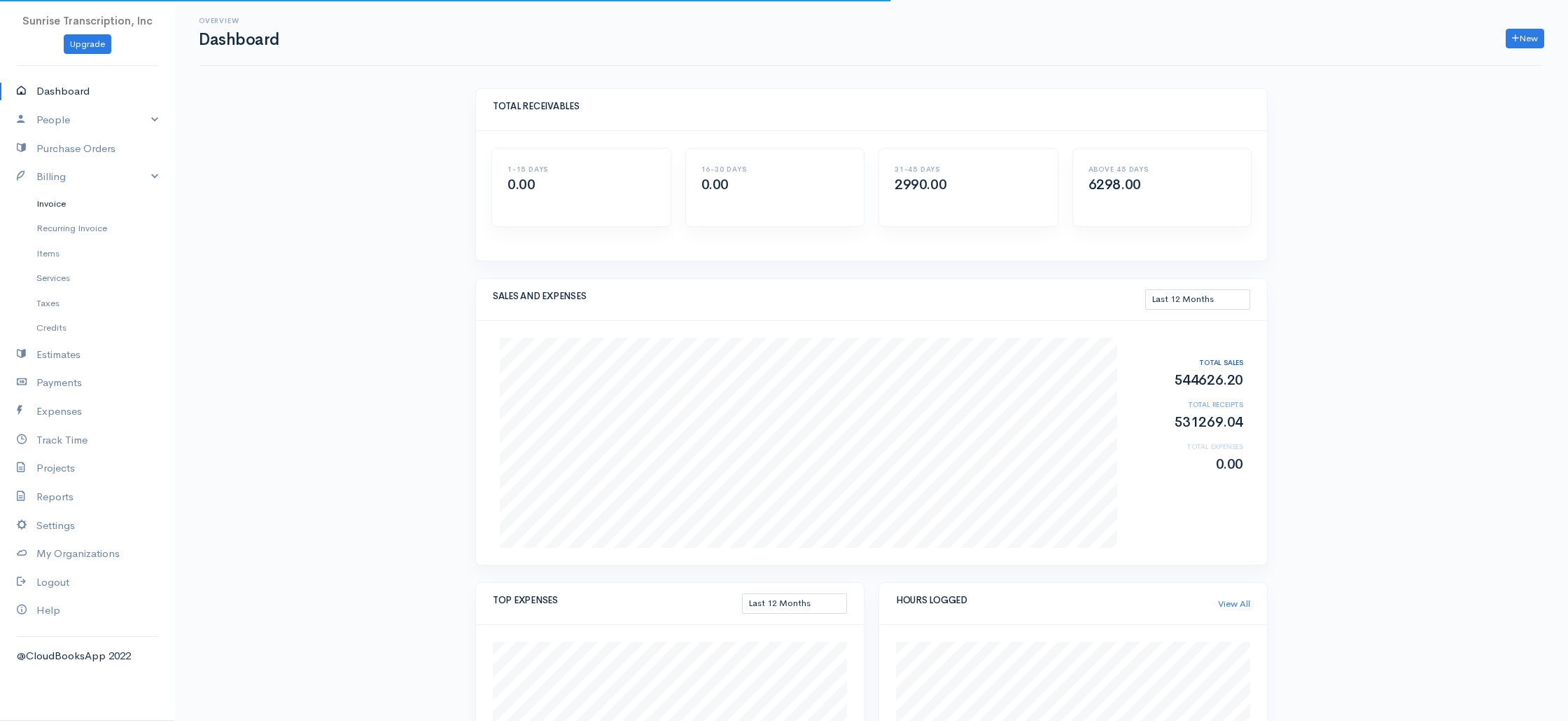
click at [62, 210] on link "Invoice" at bounding box center [87, 204] width 175 height 25
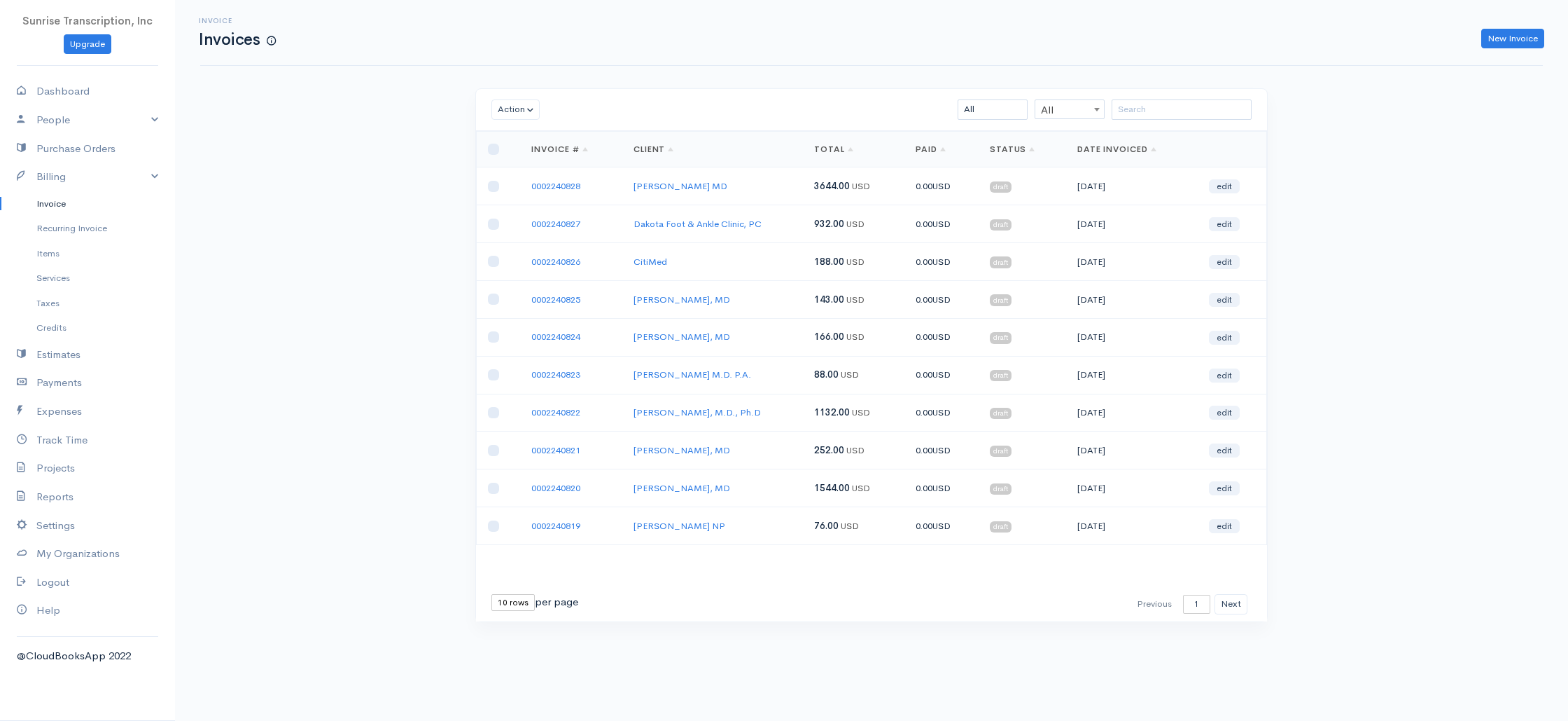
click at [445, 239] on div "Invoice Invoices New Invoice Action Archive Delete Download PDF Send [PERSON_NA…" at bounding box center [871, 336] width 1393 height 674
click at [55, 90] on link "Dashboard" at bounding box center [87, 92] width 175 height 29
select select "365"
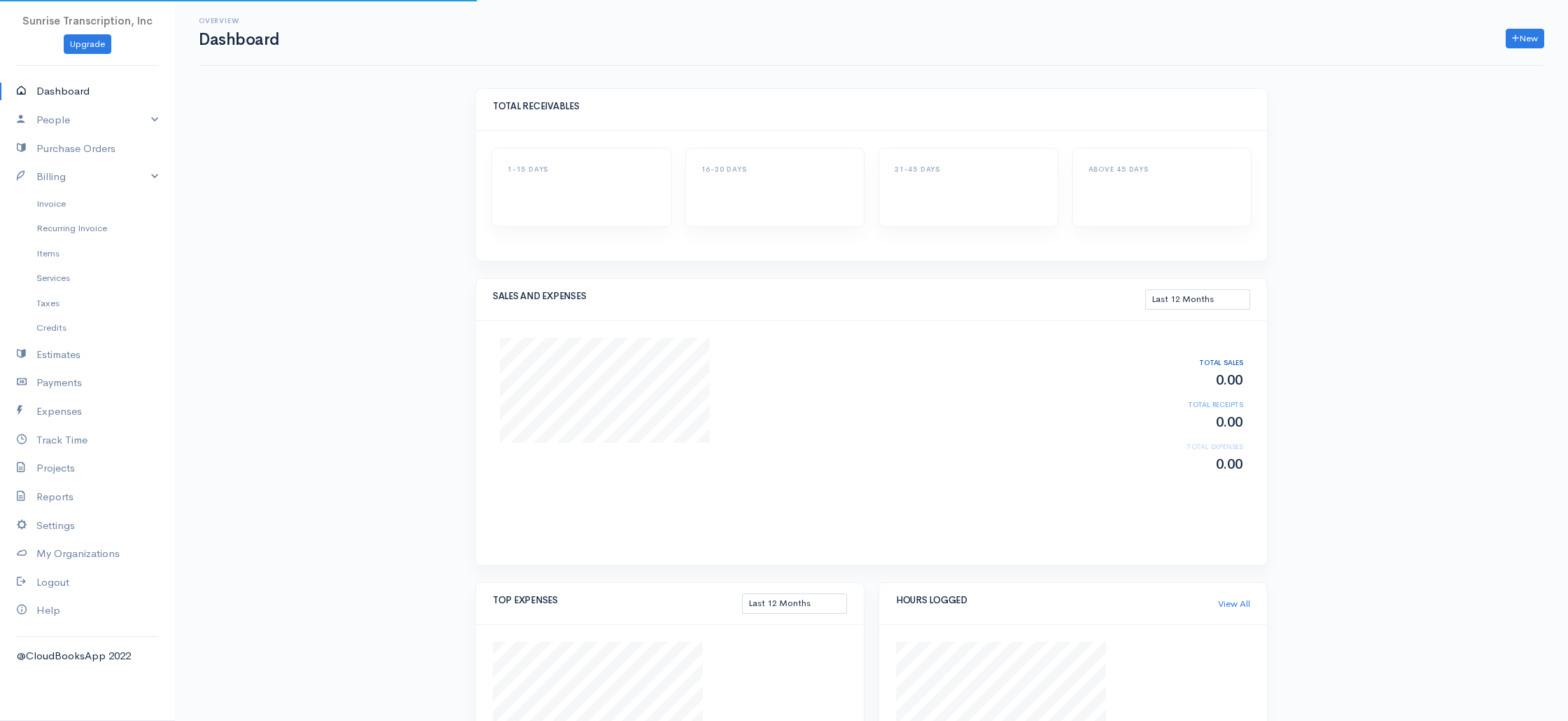
click at [252, 209] on div "Overview Dashboard New Invoice Client Quote Project Invoices Quotes Clients Exp…" at bounding box center [871, 490] width 1393 height 980
click at [1379, 305] on div "Overview Dashboard New Invoice Client Quote Project Invoices Quotes Clients Exp…" at bounding box center [871, 679] width 1393 height 1359
click at [62, 91] on link "Dashboard" at bounding box center [87, 92] width 175 height 29
click at [52, 202] on link "Invoice" at bounding box center [87, 204] width 175 height 25
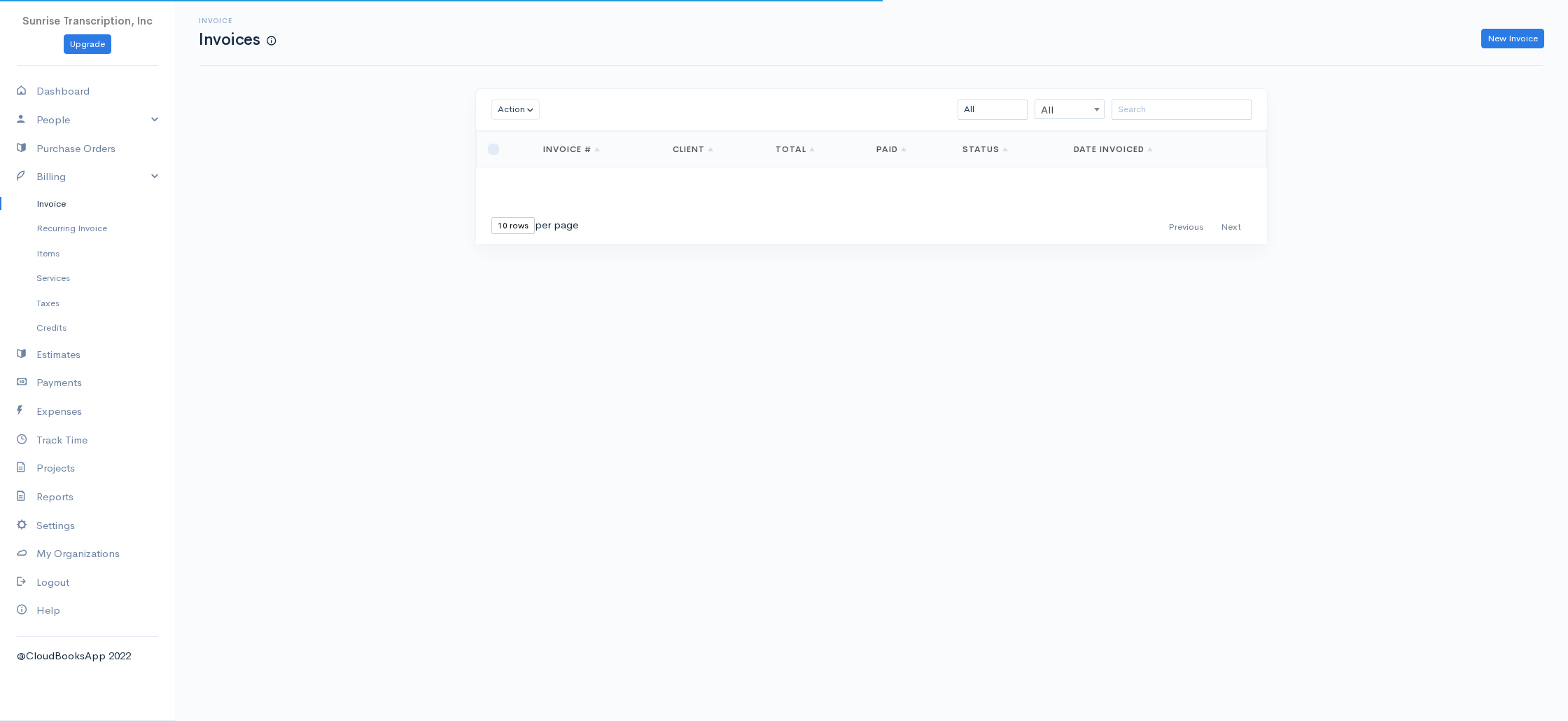
click at [372, 155] on div "Invoice Invoices New Invoice Action Archive Delete Download PDF Send [PERSON_NA…" at bounding box center [871, 148] width 1393 height 297
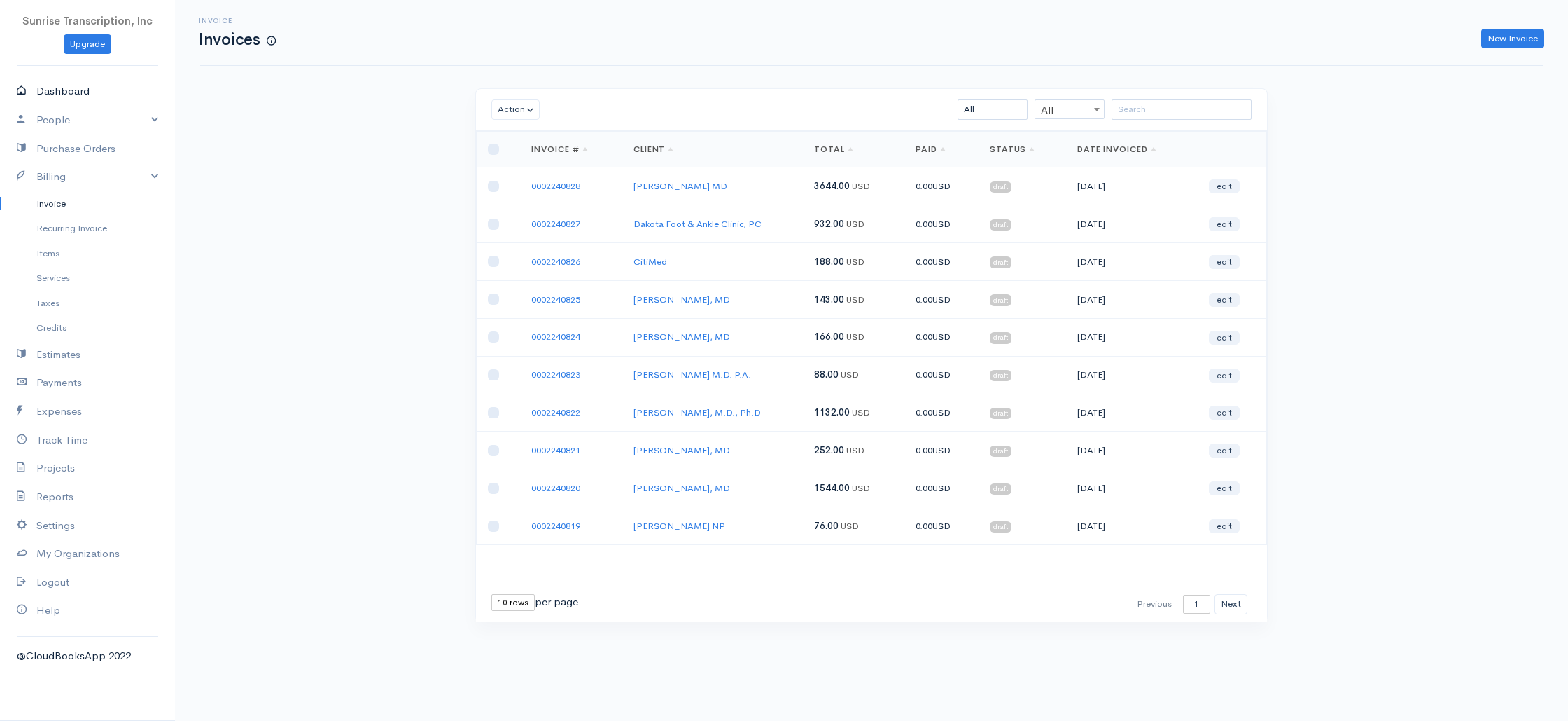
click at [54, 85] on link "Dashboard" at bounding box center [87, 92] width 175 height 29
select select "365"
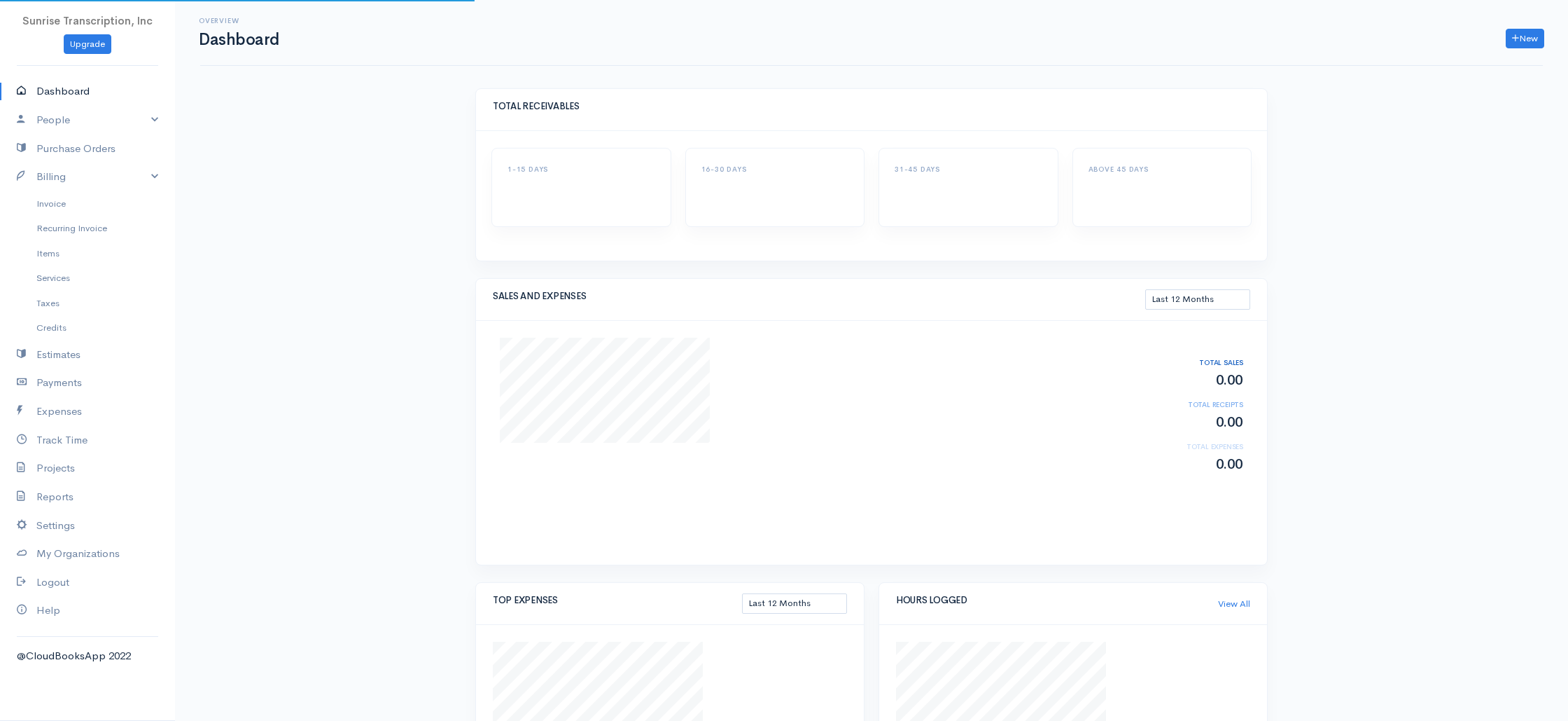
click at [385, 155] on div "Overview Dashboard New Invoice Client Quote Project Invoices Quotes Clients Exp…" at bounding box center [871, 490] width 1393 height 980
click at [37, 205] on link "Invoice" at bounding box center [87, 204] width 175 height 25
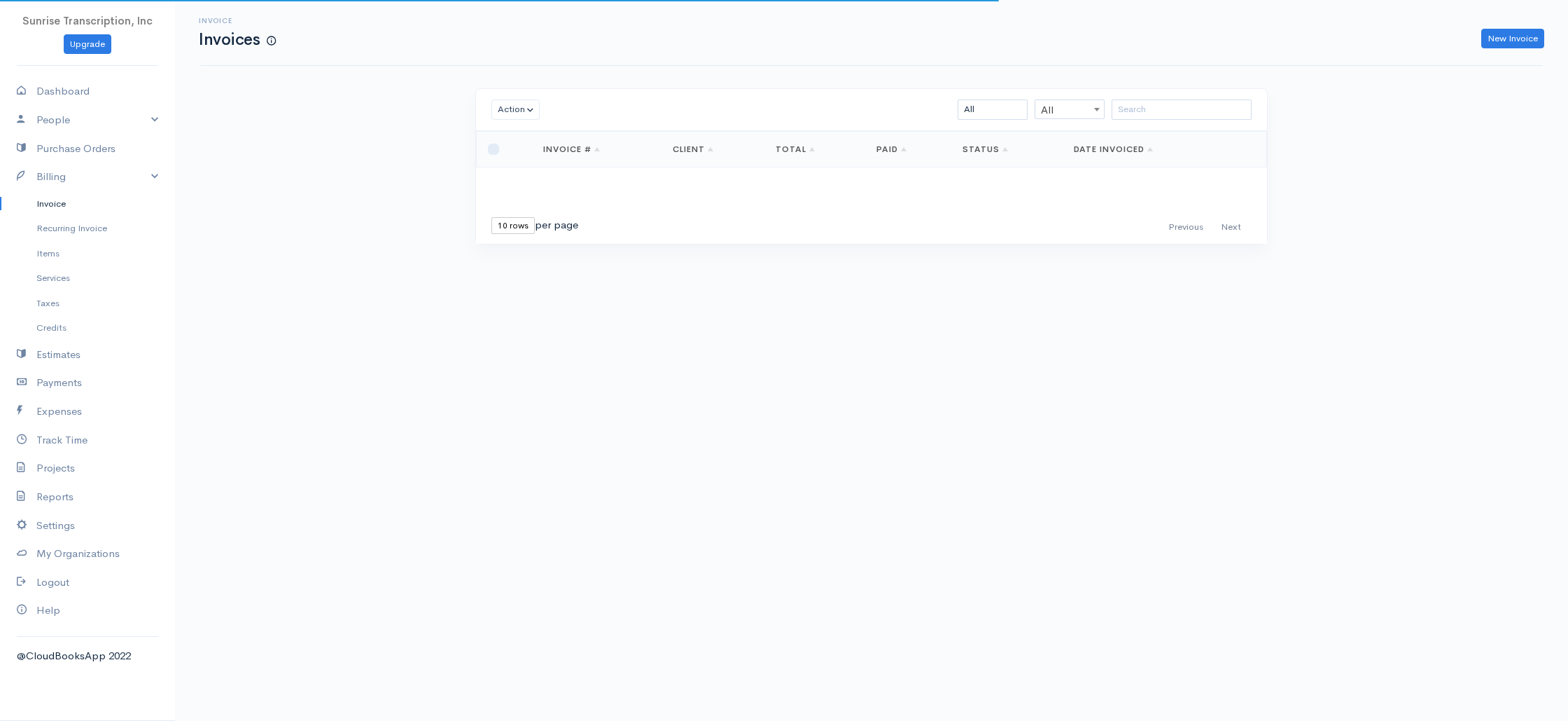
click at [300, 168] on div "Invoice Invoices New Invoice Action Archive Delete Download PDF Send [PERSON_NA…" at bounding box center [871, 148] width 1393 height 297
click at [78, 85] on link "Dashboard" at bounding box center [87, 92] width 175 height 29
select select "365"
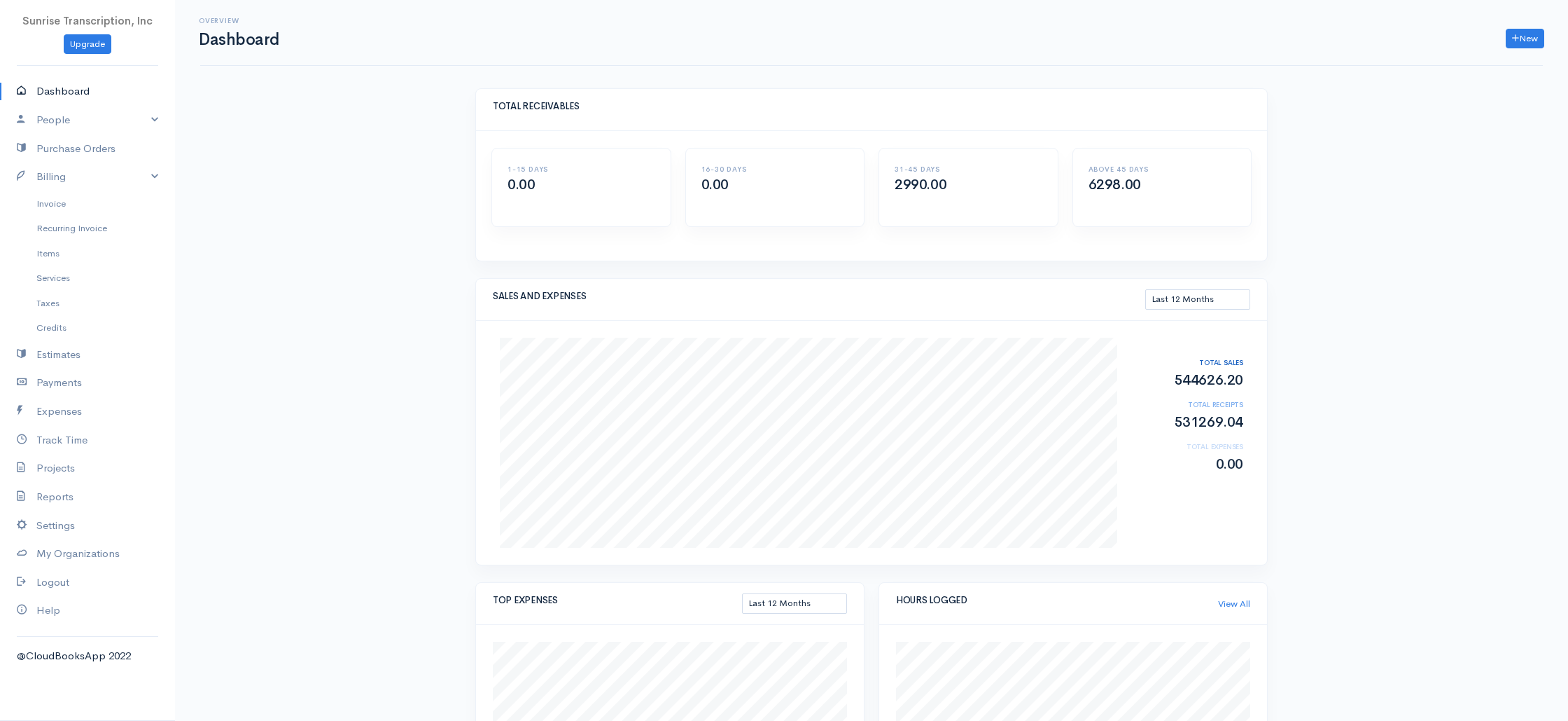
click at [359, 158] on div "Overview Dashboard New Invoice Client Quote Project Invoices Quotes Clients Exp…" at bounding box center [871, 679] width 1393 height 1359
click at [61, 204] on link "Invoice" at bounding box center [87, 204] width 175 height 25
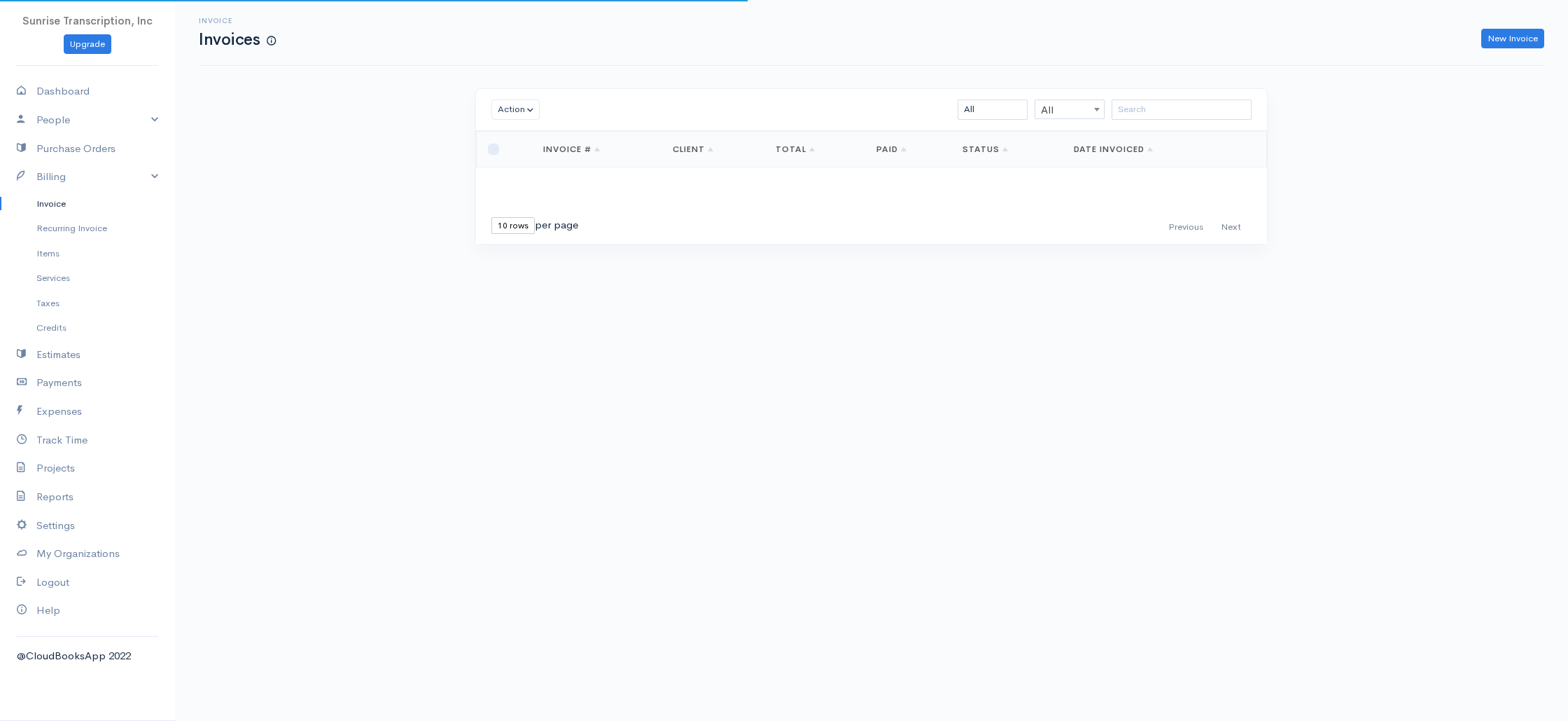
click at [357, 208] on div "Invoice Invoices New Invoice Action Archive Delete Download PDF Send [PERSON_NA…" at bounding box center [871, 148] width 1393 height 297
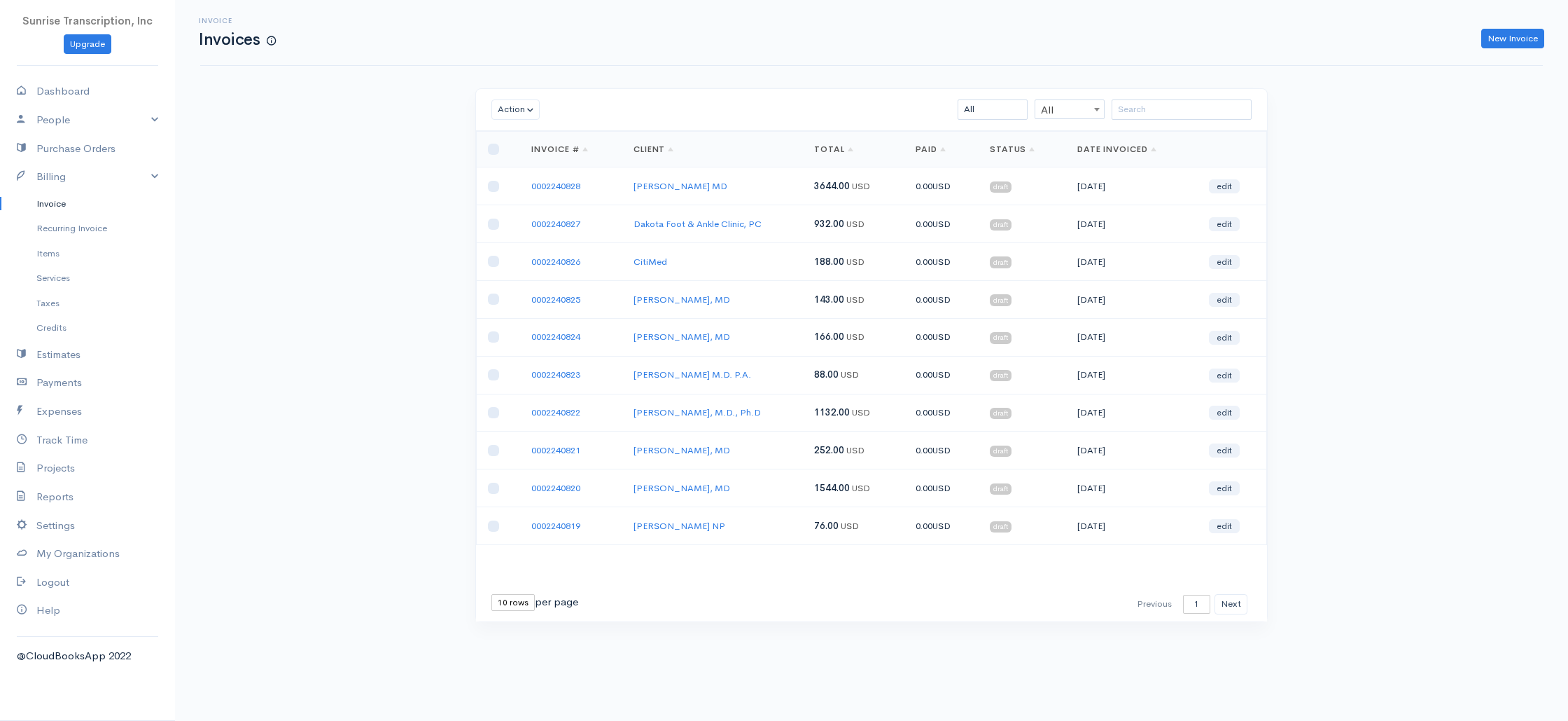
click at [390, 203] on div "Invoice Invoices New Invoice Action Archive Delete Download PDF Send [PERSON_NA…" at bounding box center [871, 336] width 1393 height 674
click at [1225, 603] on button "Next" at bounding box center [1231, 604] width 33 height 20
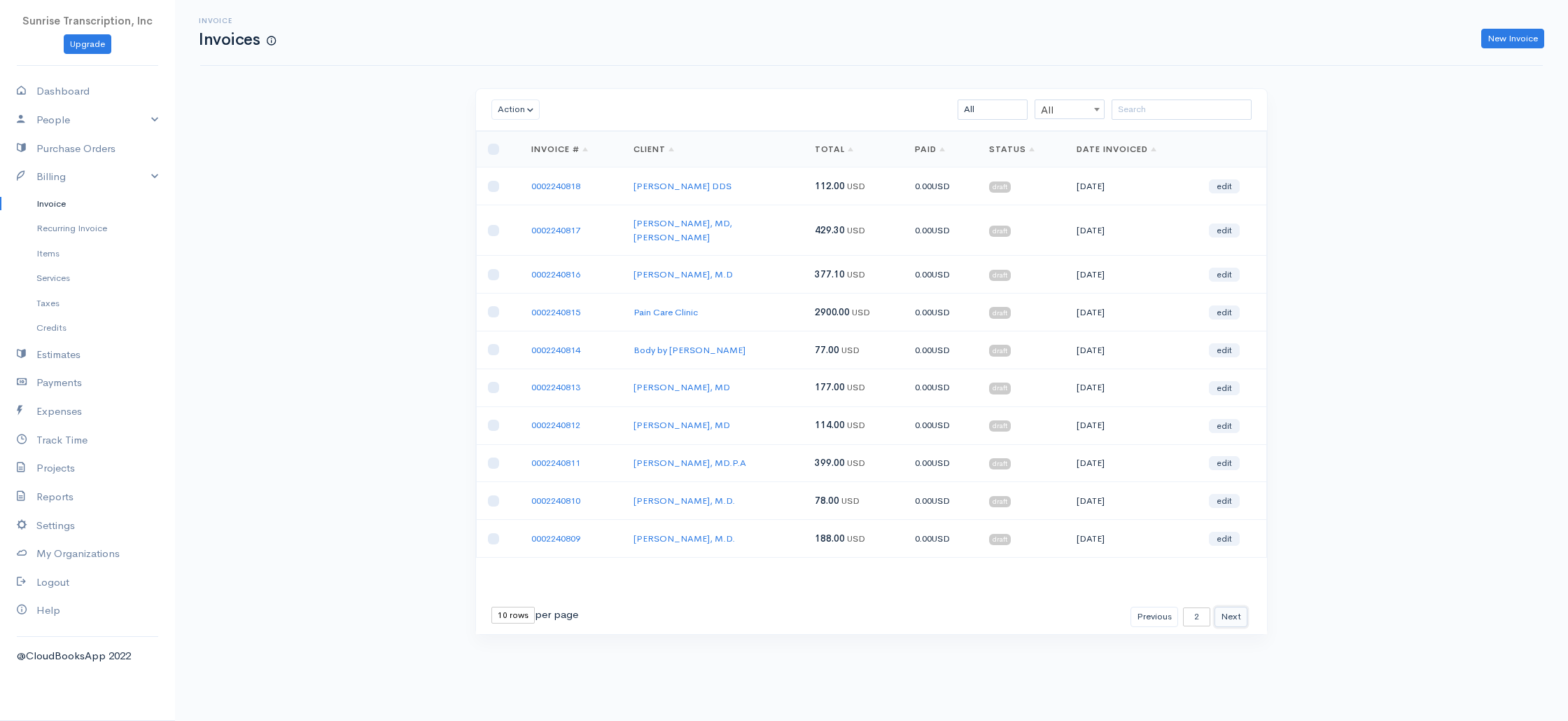
click at [1225, 607] on button "Next" at bounding box center [1231, 617] width 33 height 20
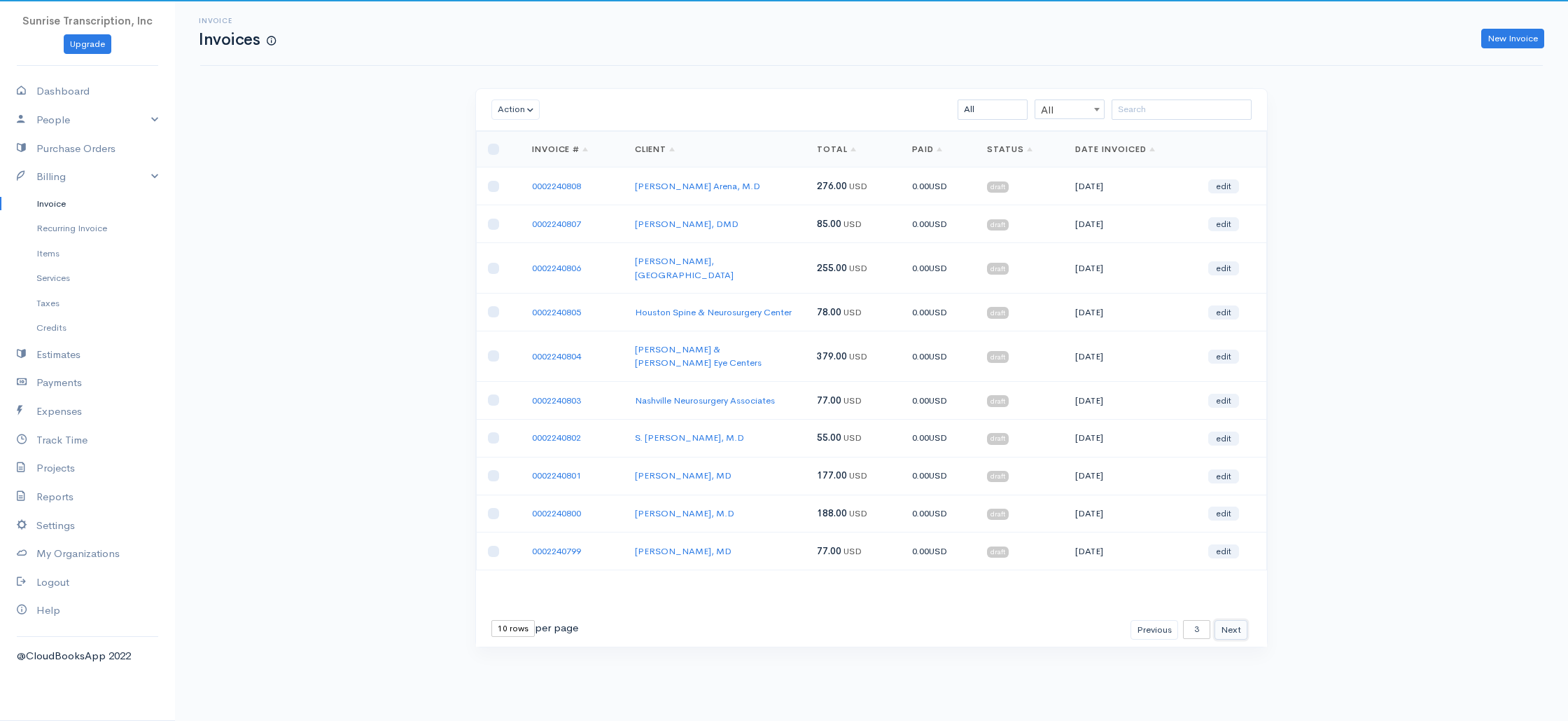
click at [1225, 620] on button "Next" at bounding box center [1231, 630] width 33 height 20
